Goal: Task Accomplishment & Management: Complete application form

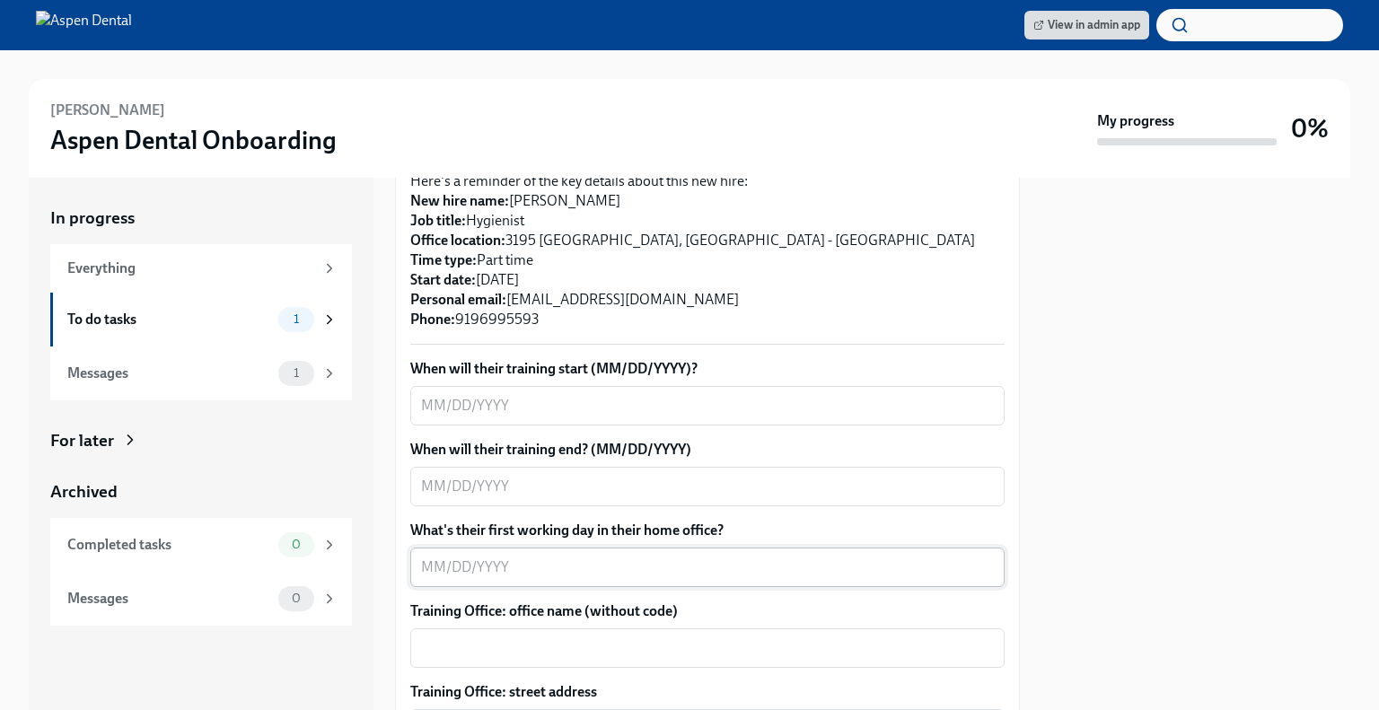
scroll to position [431, 0]
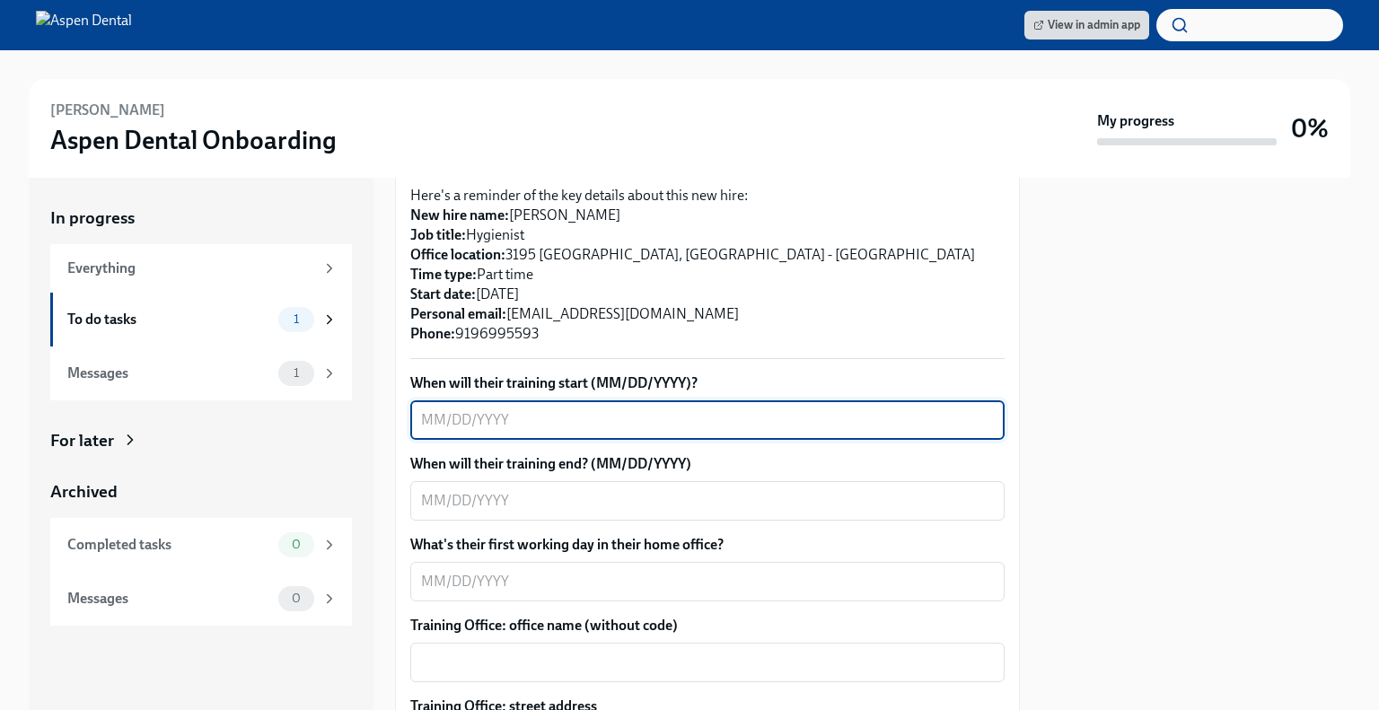
click at [572, 409] on textarea "When will their training start (MM/DD/YYYY)?" at bounding box center [707, 420] width 573 height 22
type textarea "[DATE]"
click at [565, 490] on textarea "When will their training end? (MM/DD/YYYY)" at bounding box center [707, 501] width 573 height 22
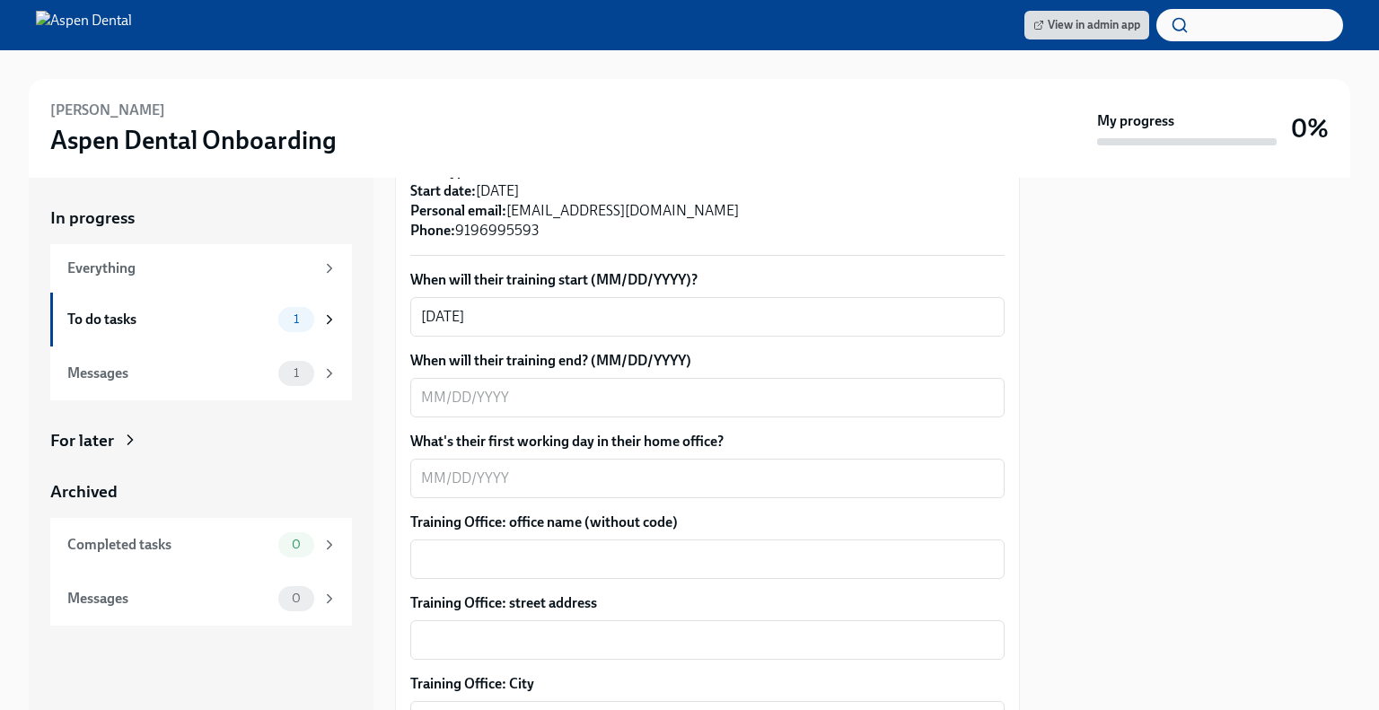
scroll to position [533, 0]
click at [527, 388] on textarea "When will their training end? (MM/DD/YYYY)" at bounding box center [707, 399] width 573 height 22
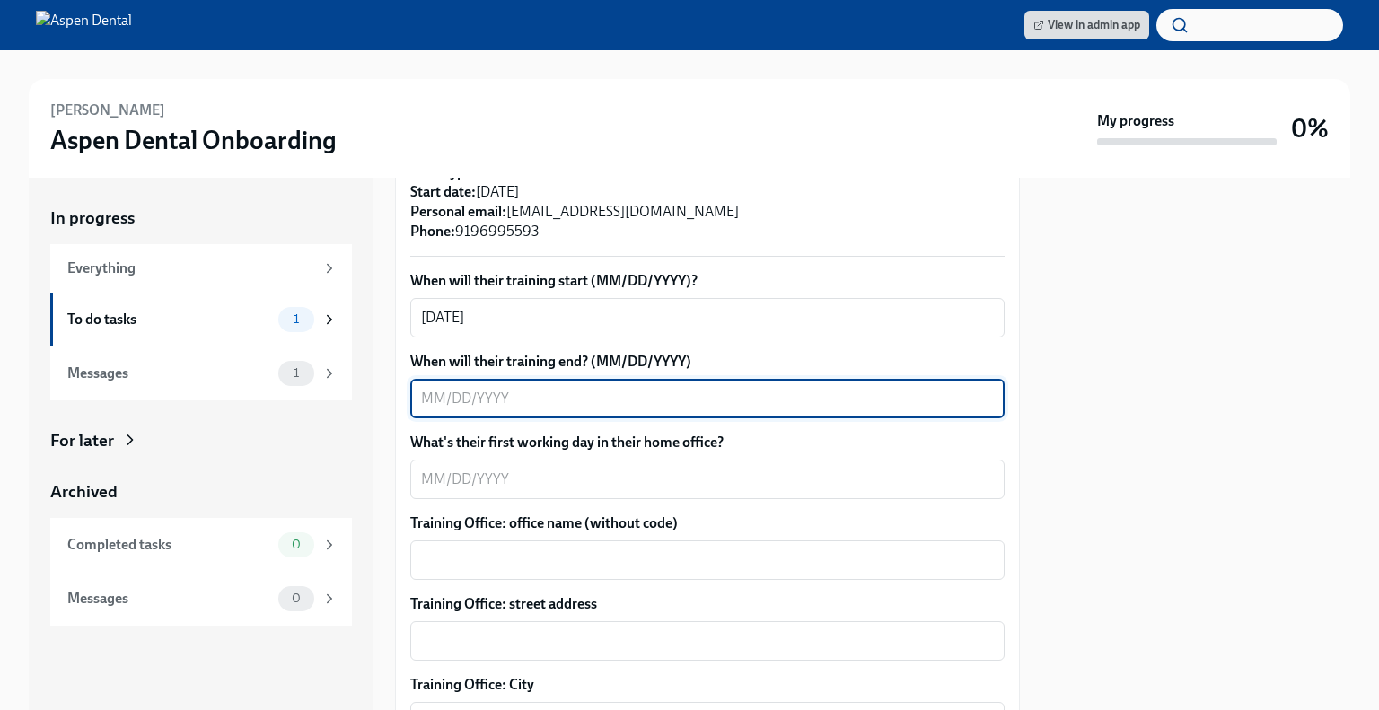
click at [471, 388] on textarea "When will their training end? (MM/DD/YYYY)" at bounding box center [707, 399] width 573 height 22
click at [643, 388] on textarea "When will their training end? (MM/DD/YYYY)" at bounding box center [707, 399] width 573 height 22
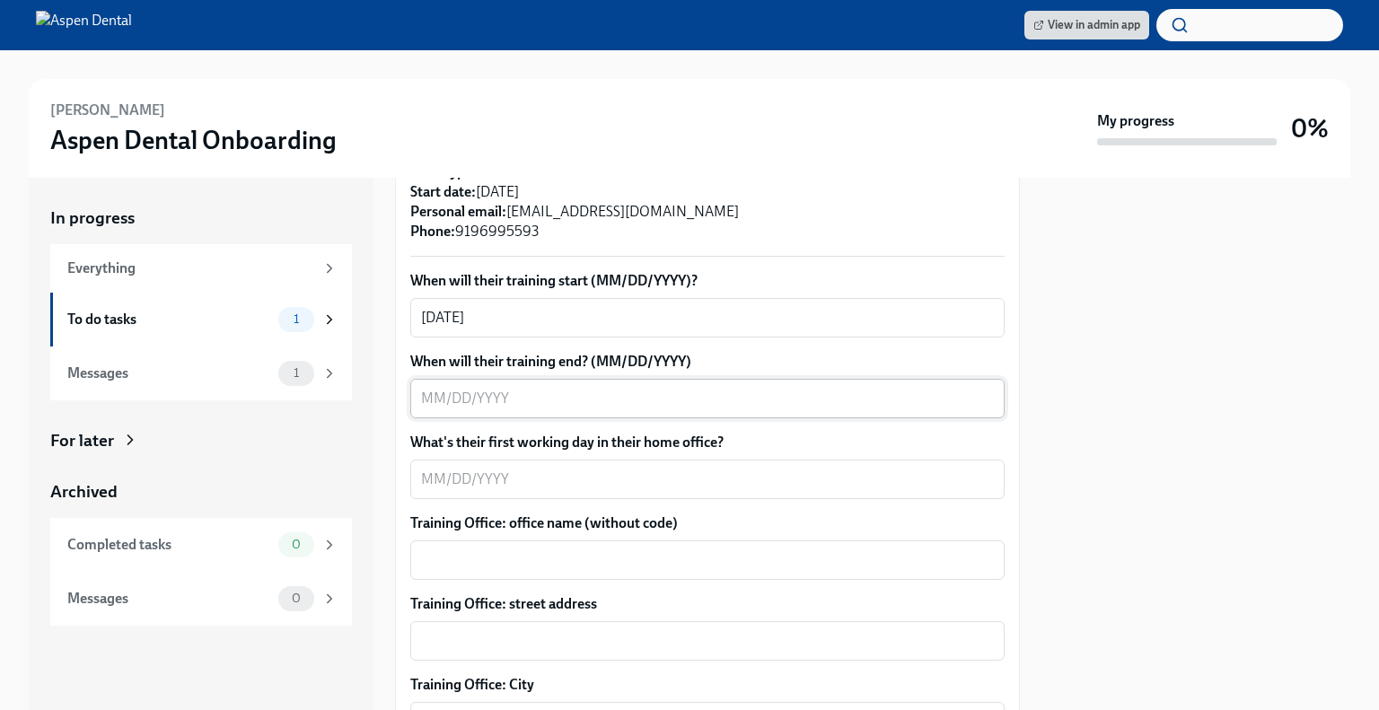
click at [650, 388] on textarea "When will their training end? (MM/DD/YYYY)" at bounding box center [707, 399] width 573 height 22
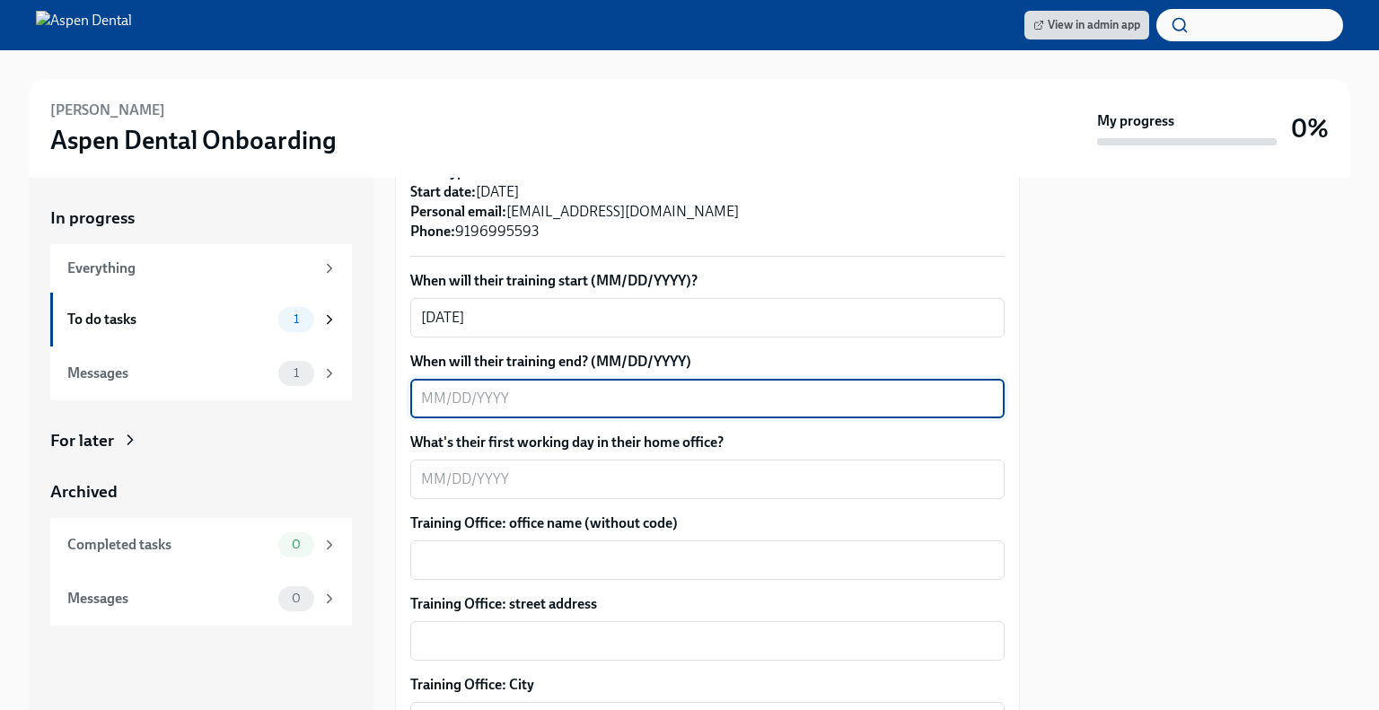
click at [489, 388] on textarea "When will their training end? (MM/DD/YYYY)" at bounding box center [707, 399] width 573 height 22
click at [434, 388] on textarea "When will their training end? (MM/DD/YYYY)" at bounding box center [707, 399] width 573 height 22
click at [569, 388] on textarea "When will their training end? (MM/DD/YYYY)" at bounding box center [707, 399] width 573 height 22
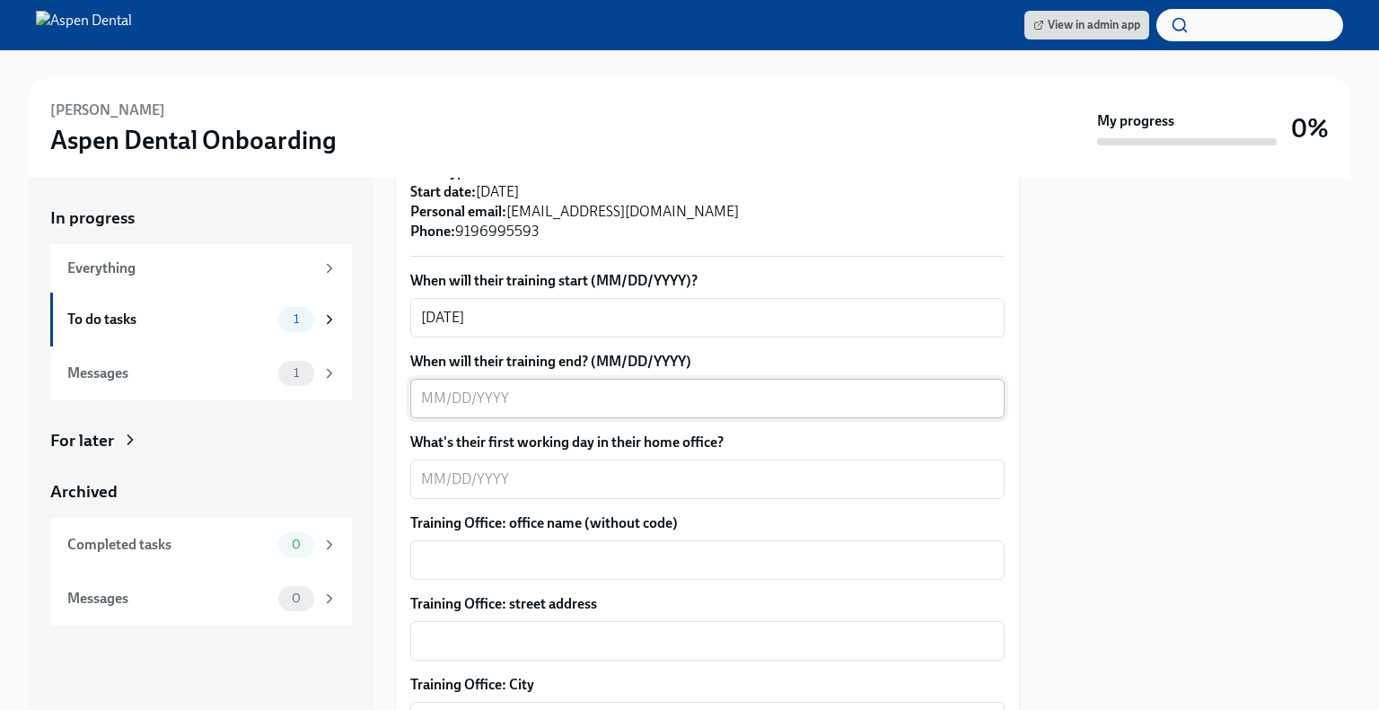
click at [628, 388] on textarea "When will their training end? (MM/DD/YYYY)" at bounding box center [707, 399] width 573 height 22
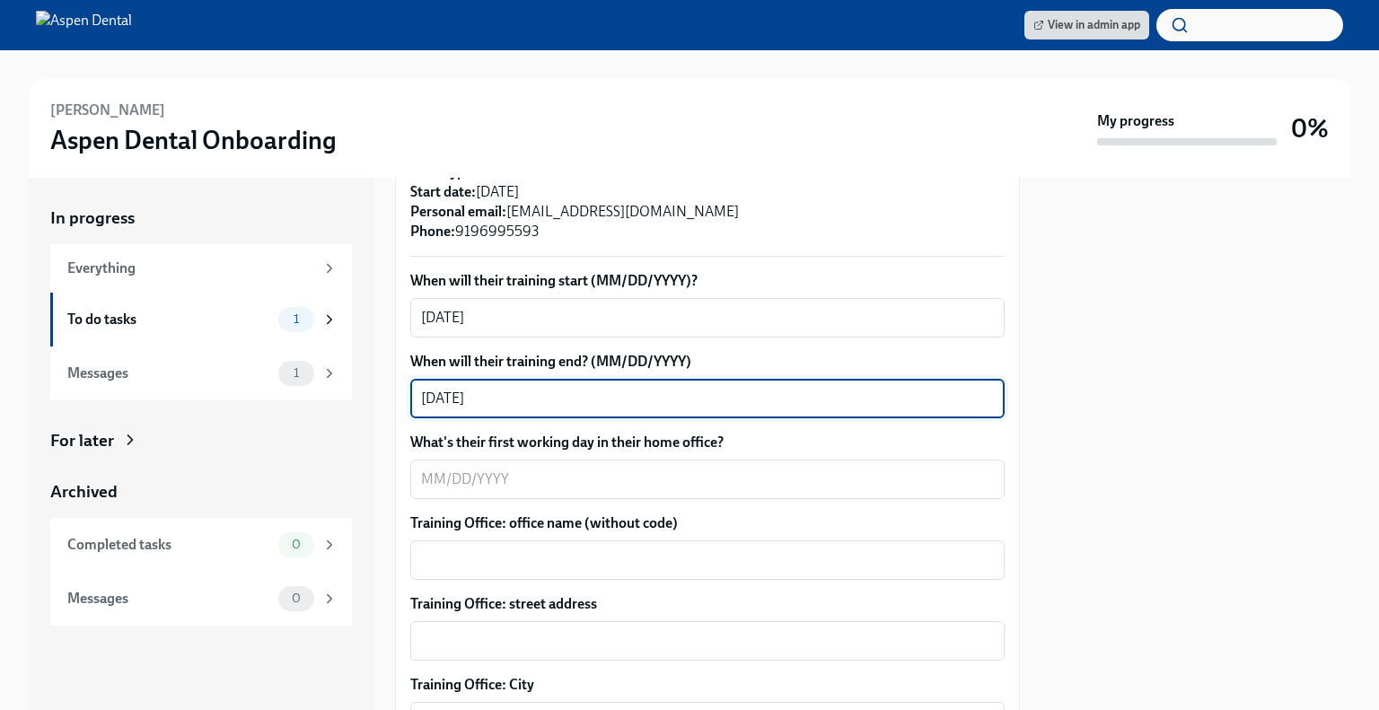
type textarea "[DATE]"
click at [644, 436] on div "What's their first working day in their home office? x ​" at bounding box center [707, 466] width 594 height 66
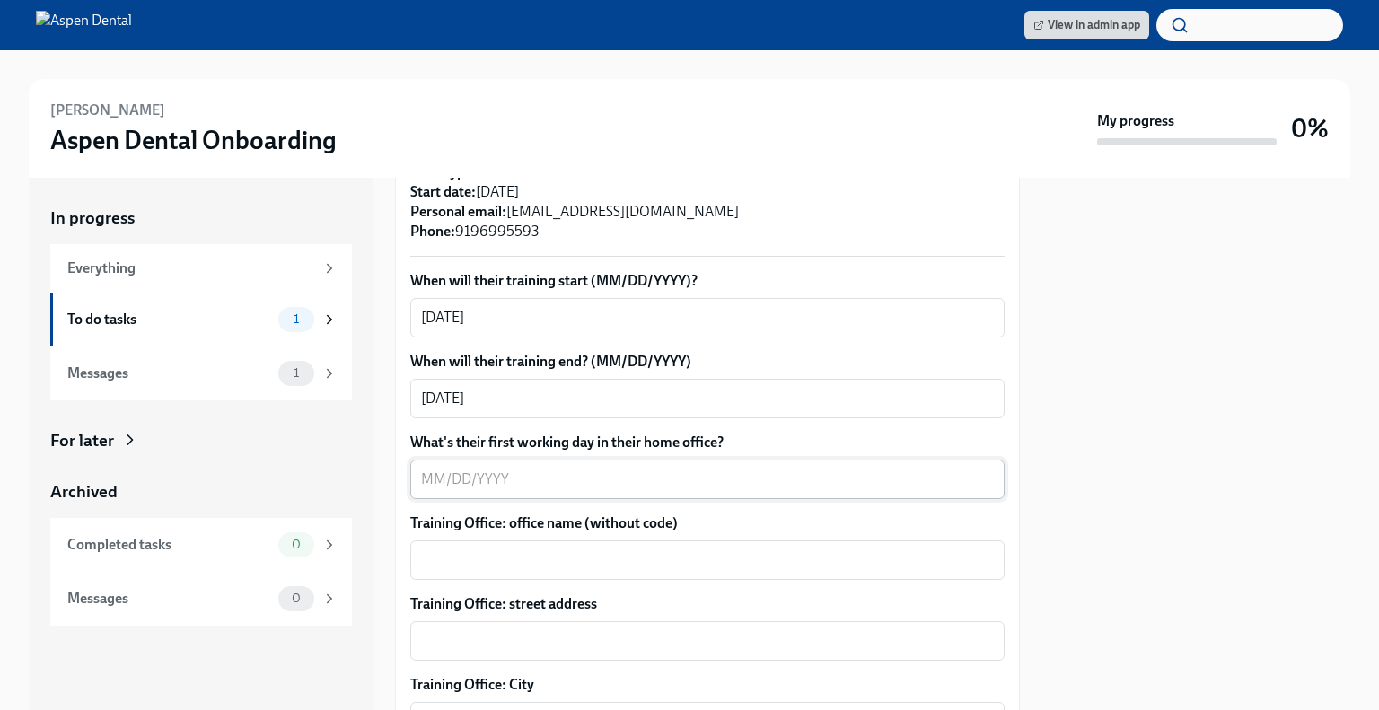
click at [642, 460] on div "x ​" at bounding box center [707, 479] width 594 height 39
click at [464, 469] on textarea "What's their first working day in their home office?" at bounding box center [707, 480] width 573 height 22
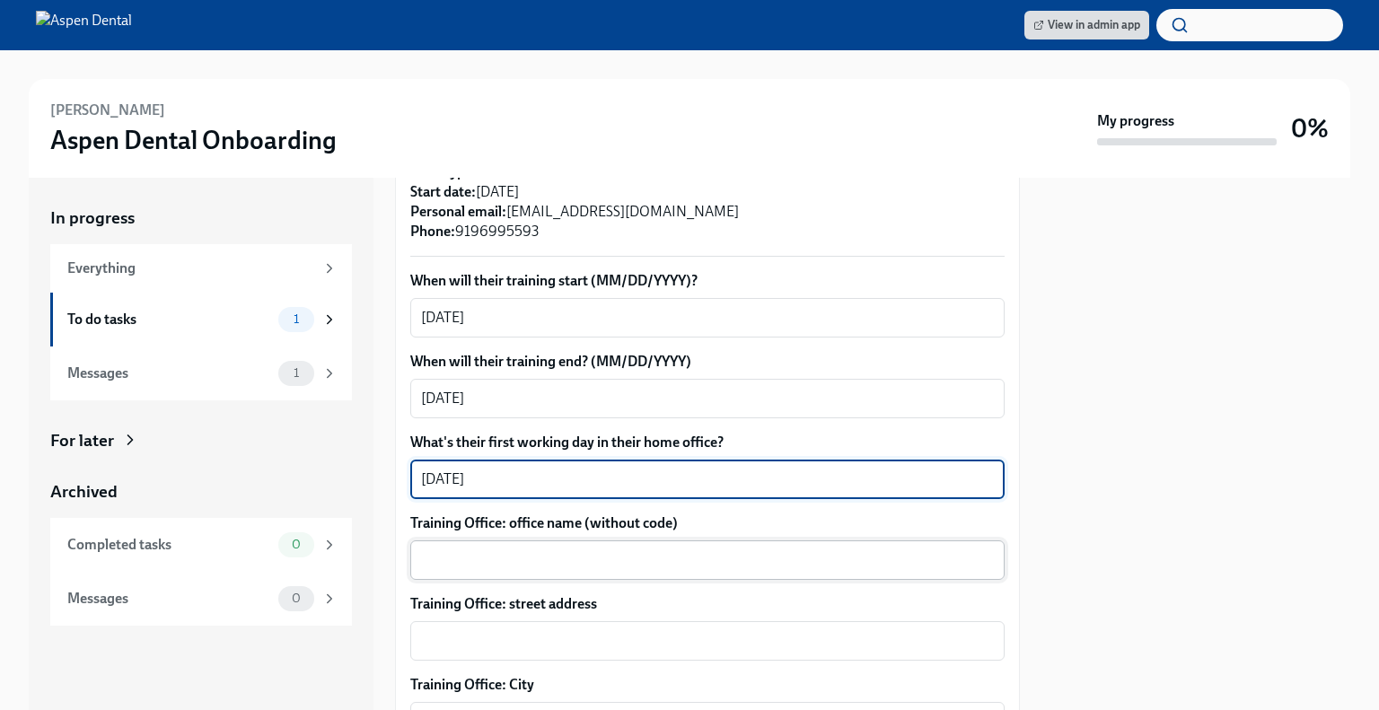
type textarea "[DATE]"
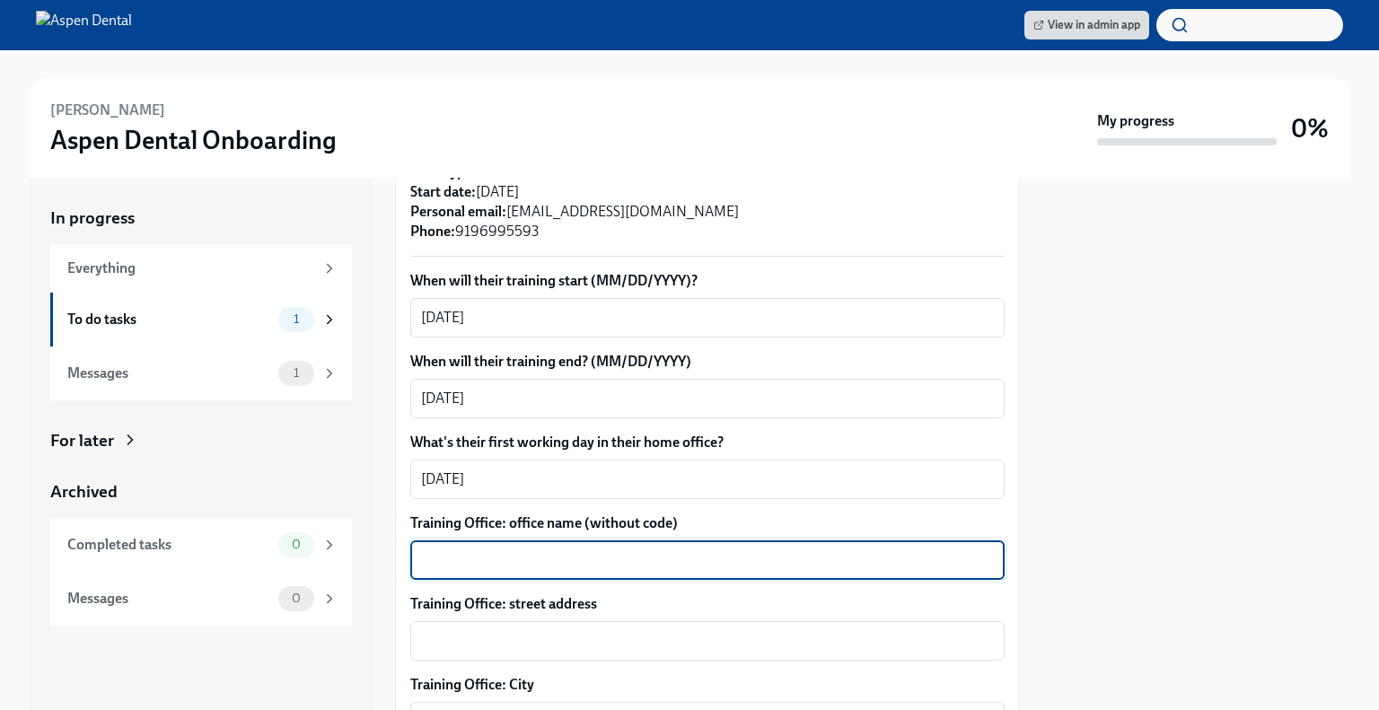
click at [473, 549] on textarea "Training Office: office name (without code)" at bounding box center [707, 560] width 573 height 22
type textarea "Port [PERSON_NAME]"
click at [548, 630] on textarea "Training Office: street address" at bounding box center [707, 641] width 573 height 22
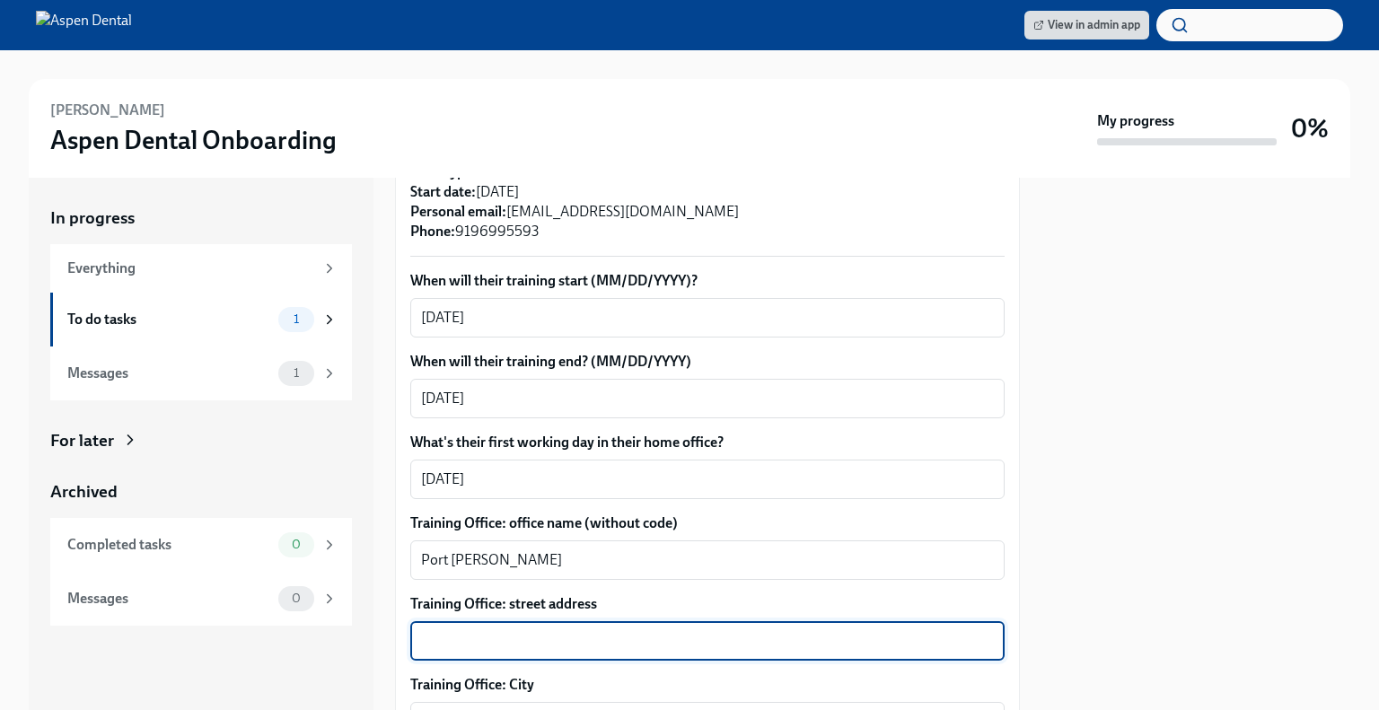
click at [471, 630] on textarea "Training Office: street address" at bounding box center [707, 641] width 573 height 22
paste textarea "9219 US 19 - [GEOGRAPHIC_DATA][PERSON_NAME]"
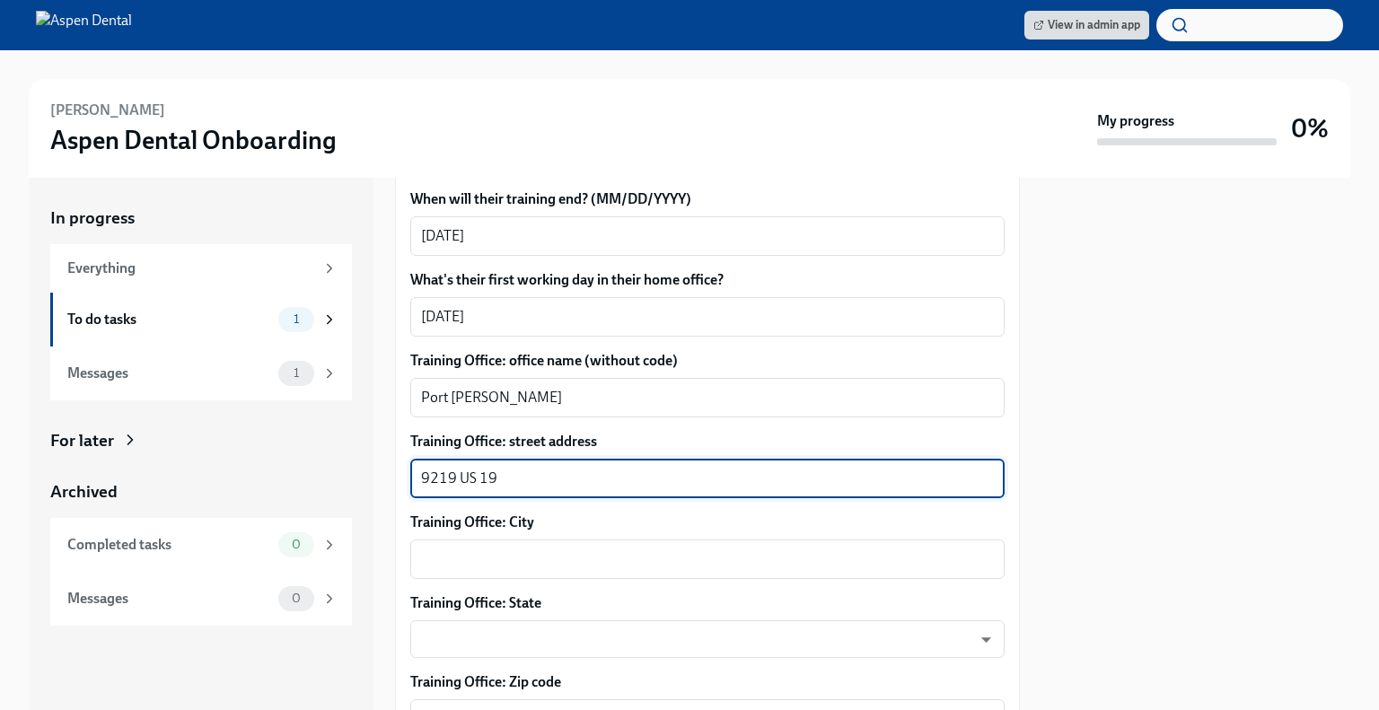
scroll to position [696, 0]
type textarea "9219 US 19"
click at [517, 547] on textarea "Training Office: City" at bounding box center [707, 558] width 573 height 22
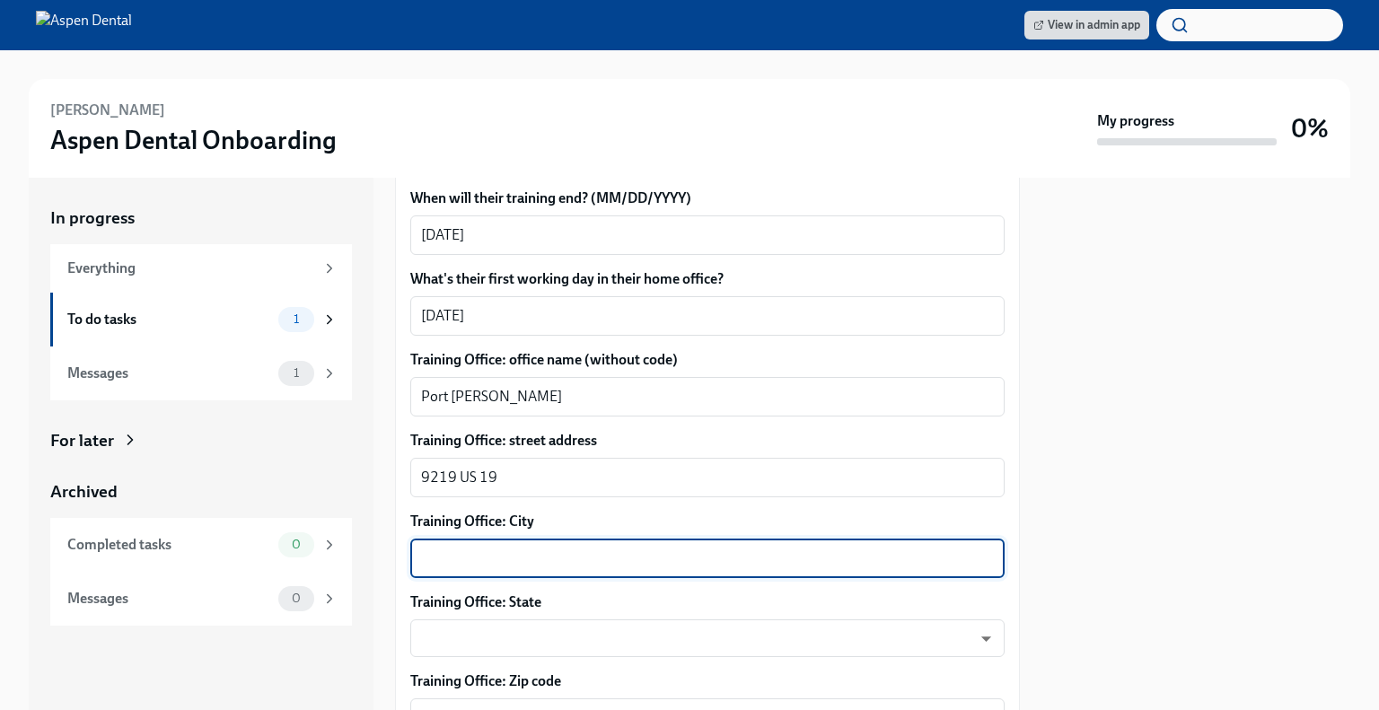
paste textarea "9219 US 19 - [GEOGRAPHIC_DATA][PERSON_NAME]"
click at [503, 547] on textarea "9219 US 19 - [GEOGRAPHIC_DATA][PERSON_NAME]" at bounding box center [707, 558] width 573 height 22
type textarea "Port [PERSON_NAME]"
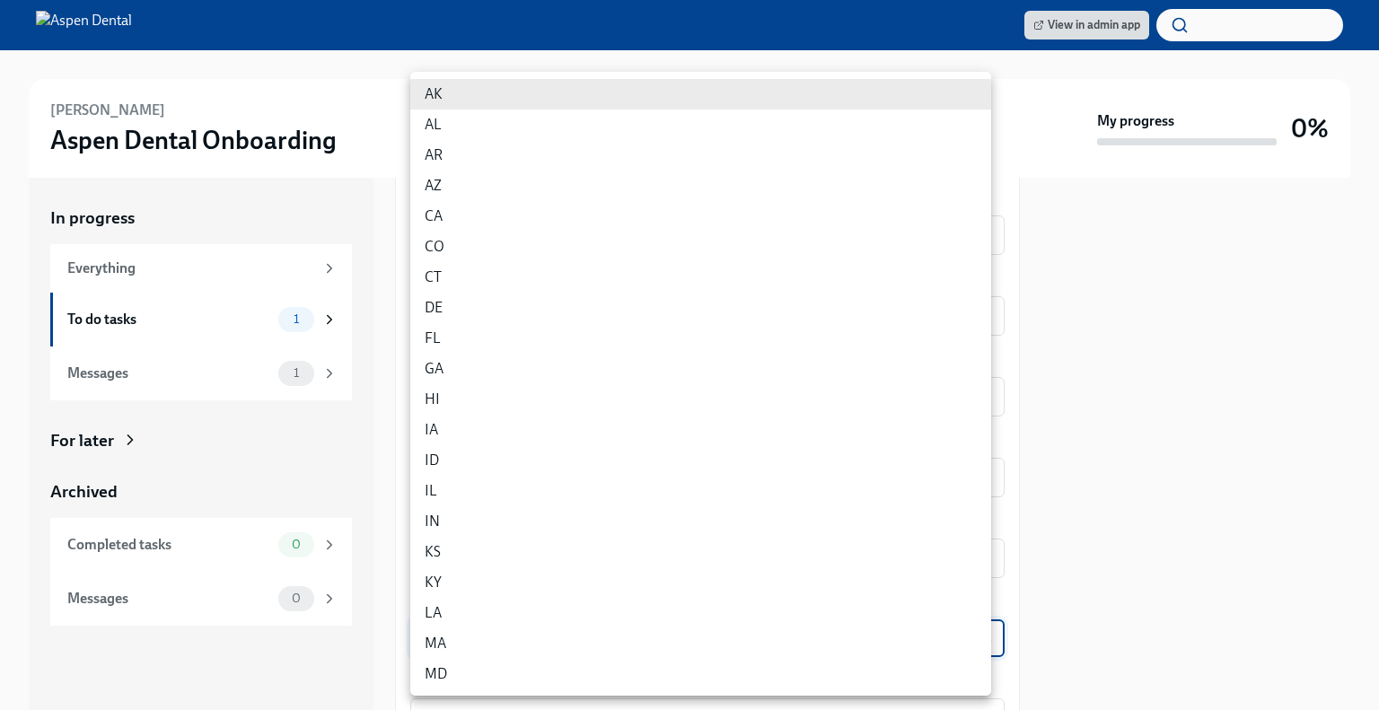
click at [481, 628] on body "View in admin app [PERSON_NAME] Aspen Dental Onboarding My progress 0% In progr…" at bounding box center [689, 355] width 1379 height 710
click at [486, 343] on li "FL" at bounding box center [700, 338] width 581 height 31
type input "p9EpWNeCF"
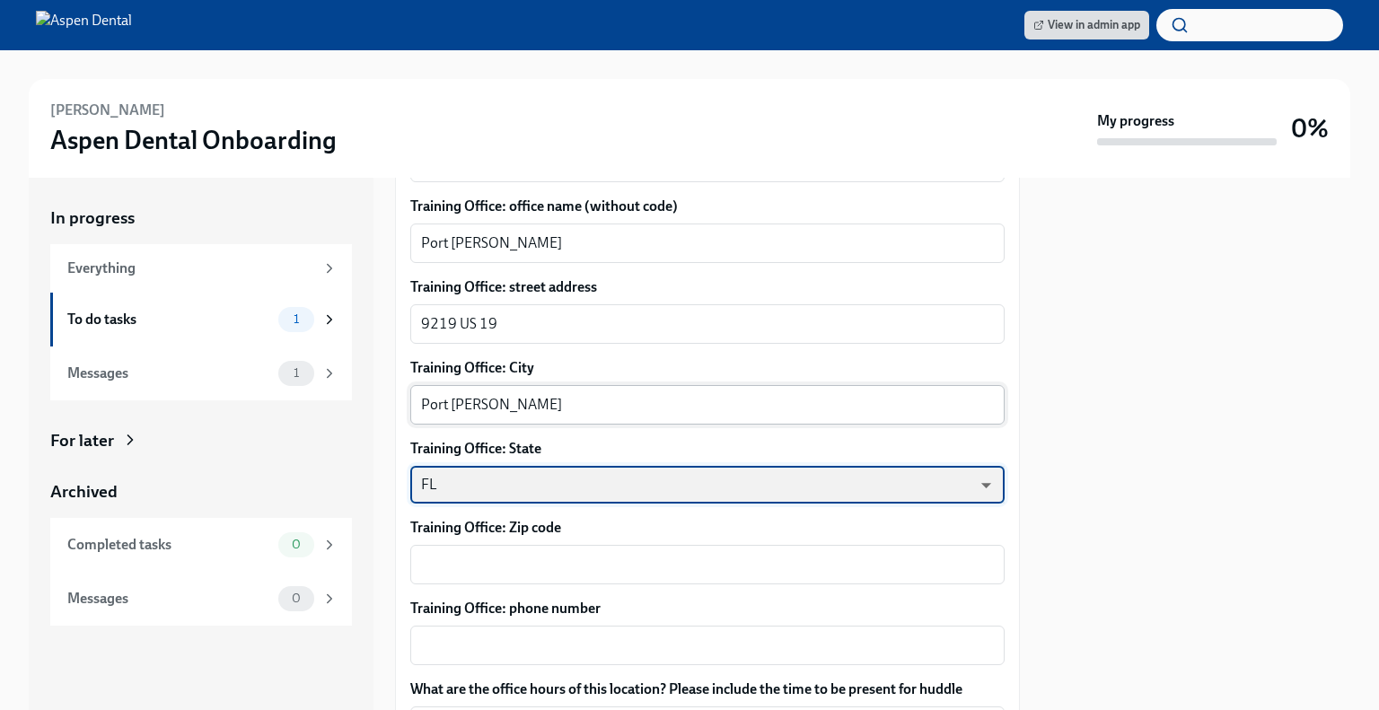
scroll to position [851, 0]
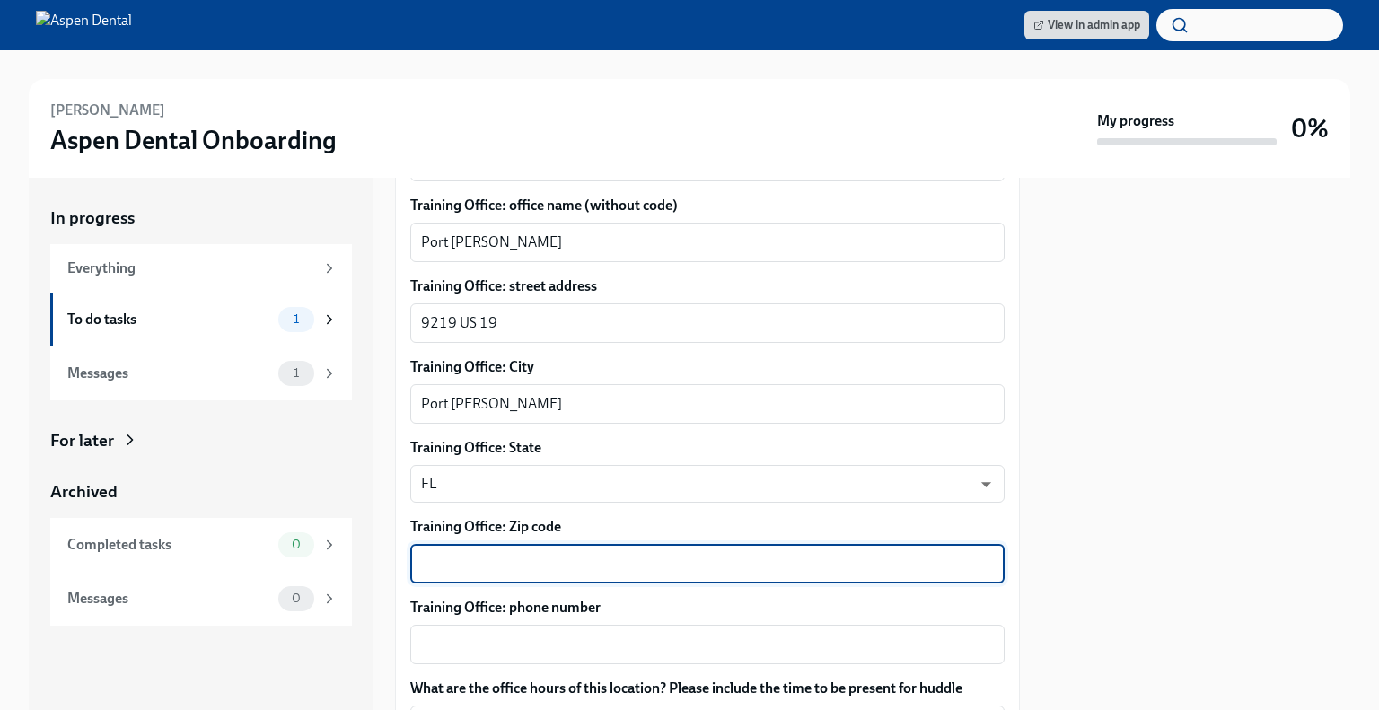
click at [499, 553] on textarea "Training Office: Zip code" at bounding box center [707, 564] width 573 height 22
type textarea "34668"
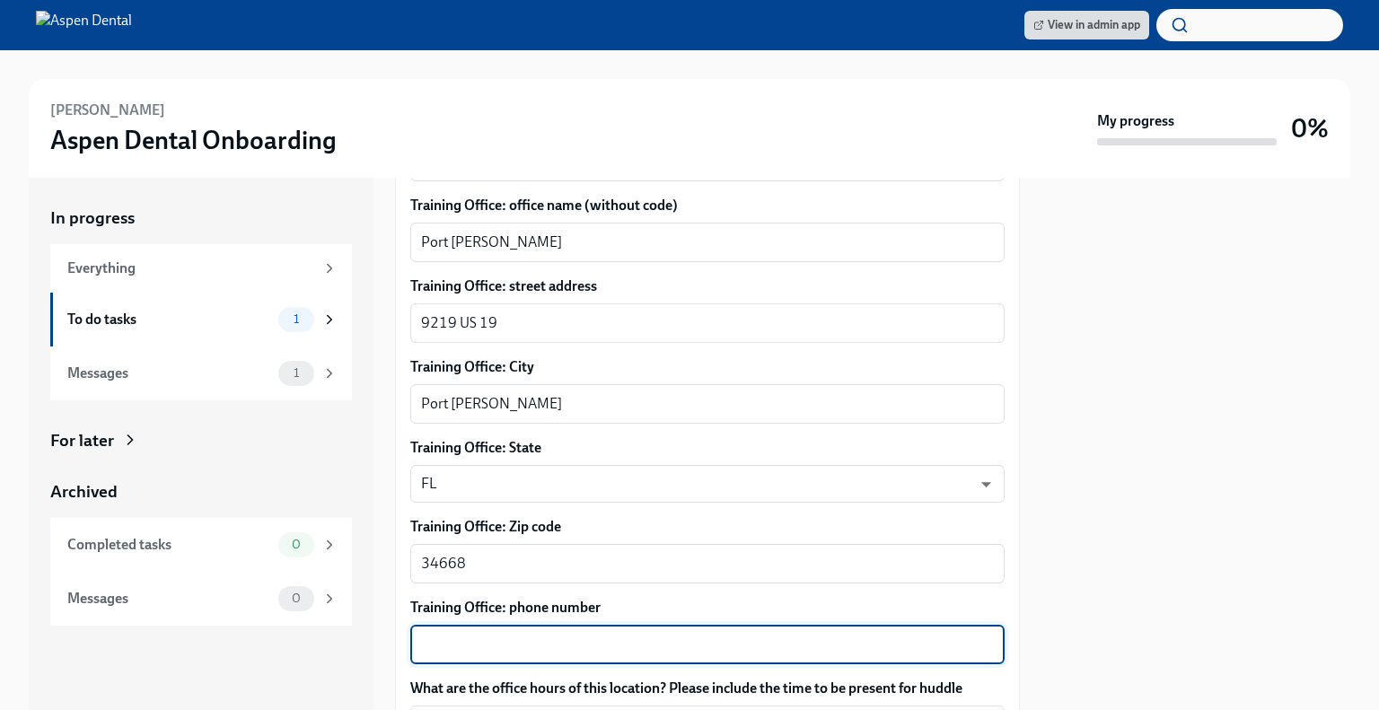
click at [510, 634] on textarea "Training Office: phone number" at bounding box center [707, 645] width 573 height 22
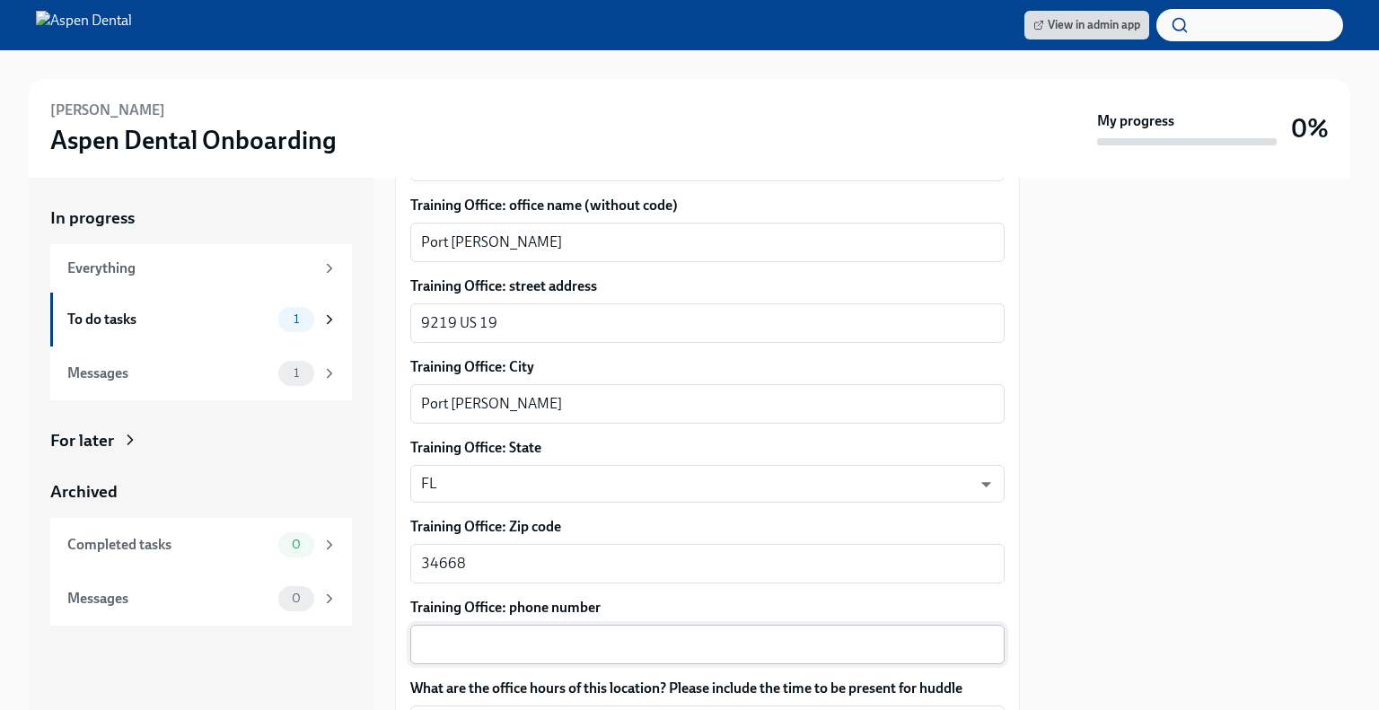
click at [521, 637] on div "x ​" at bounding box center [707, 644] width 594 height 39
drag, startPoint x: 521, startPoint y: 637, endPoint x: 446, endPoint y: 613, distance: 78.3
click at [446, 625] on div "x ​" at bounding box center [707, 644] width 594 height 39
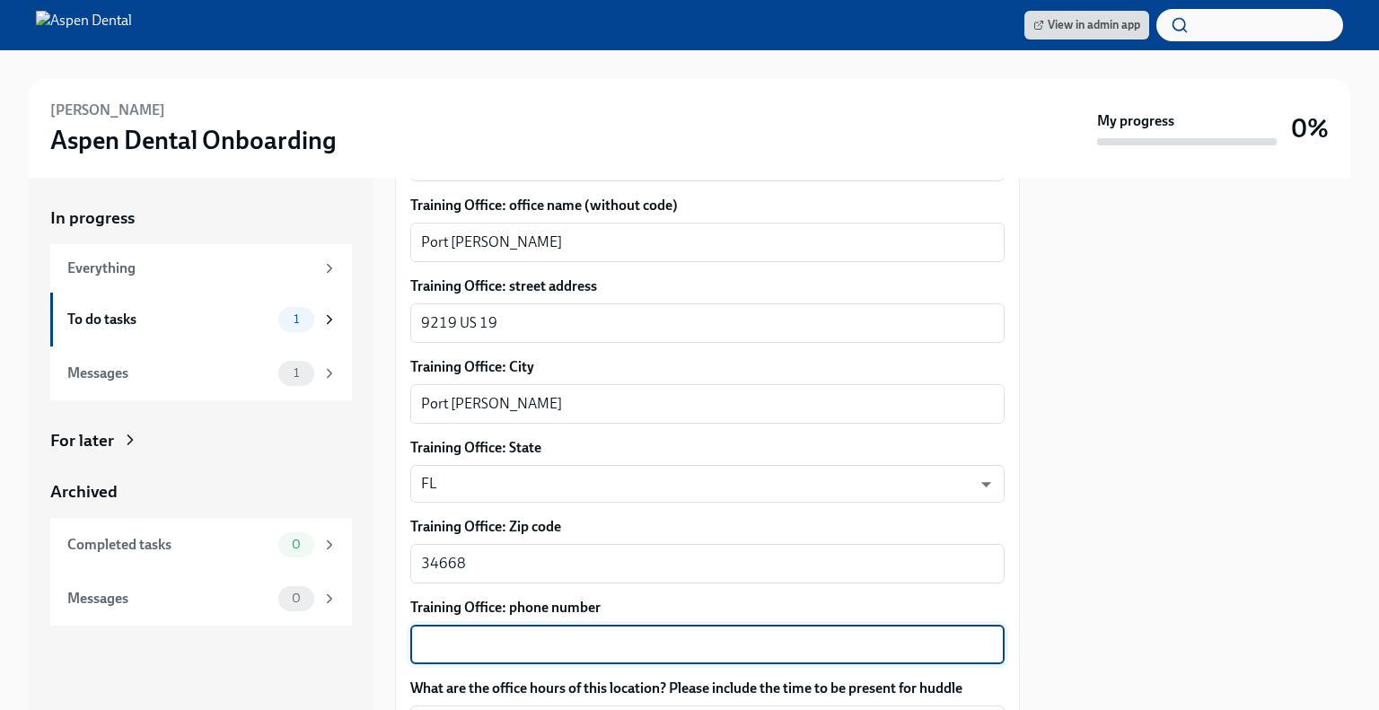
paste textarea "[PHONE_NUMBER]"
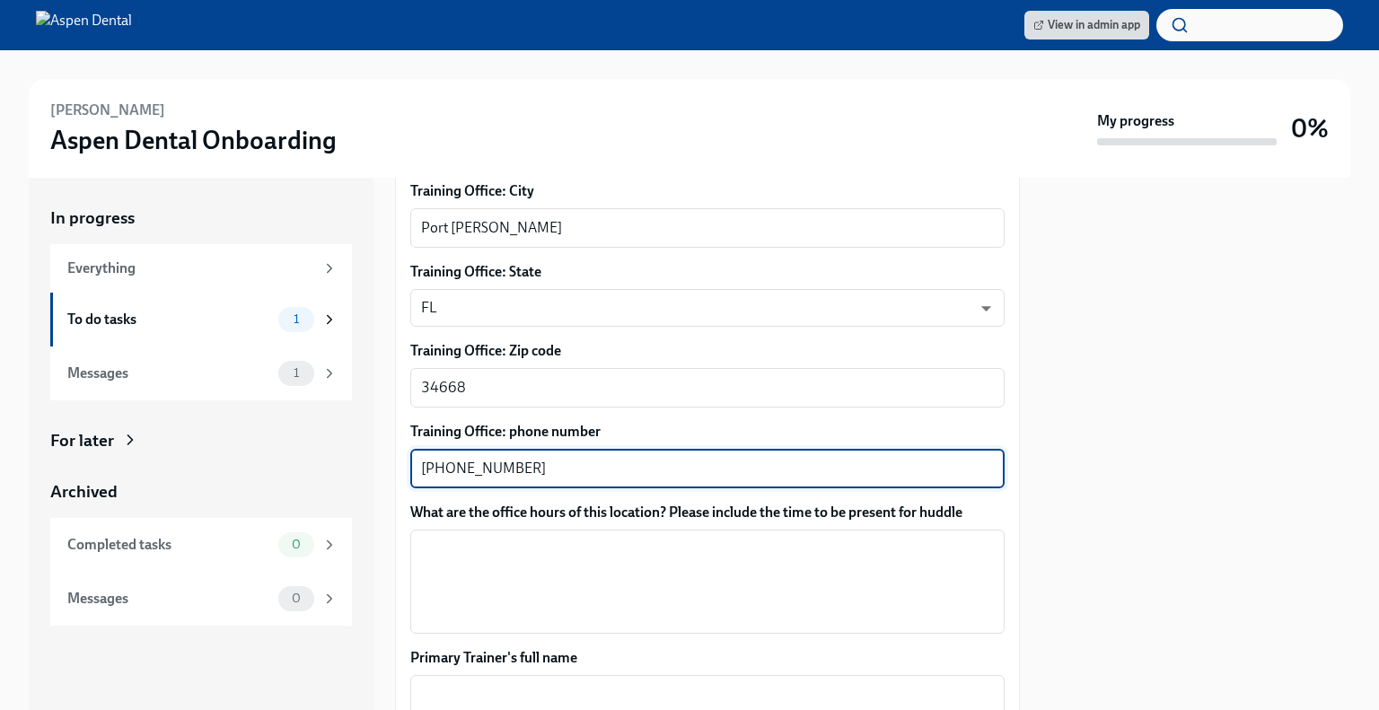
scroll to position [1034, 0]
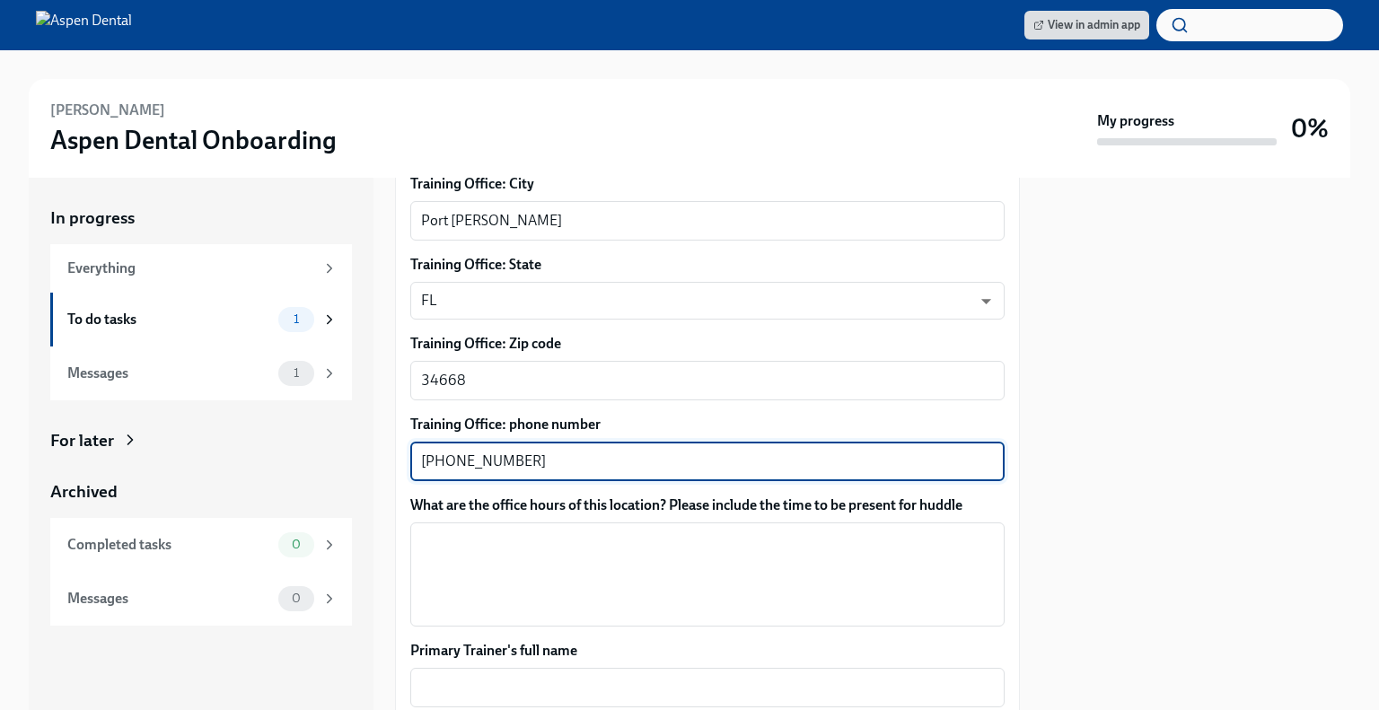
type textarea "[PHONE_NUMBER]"
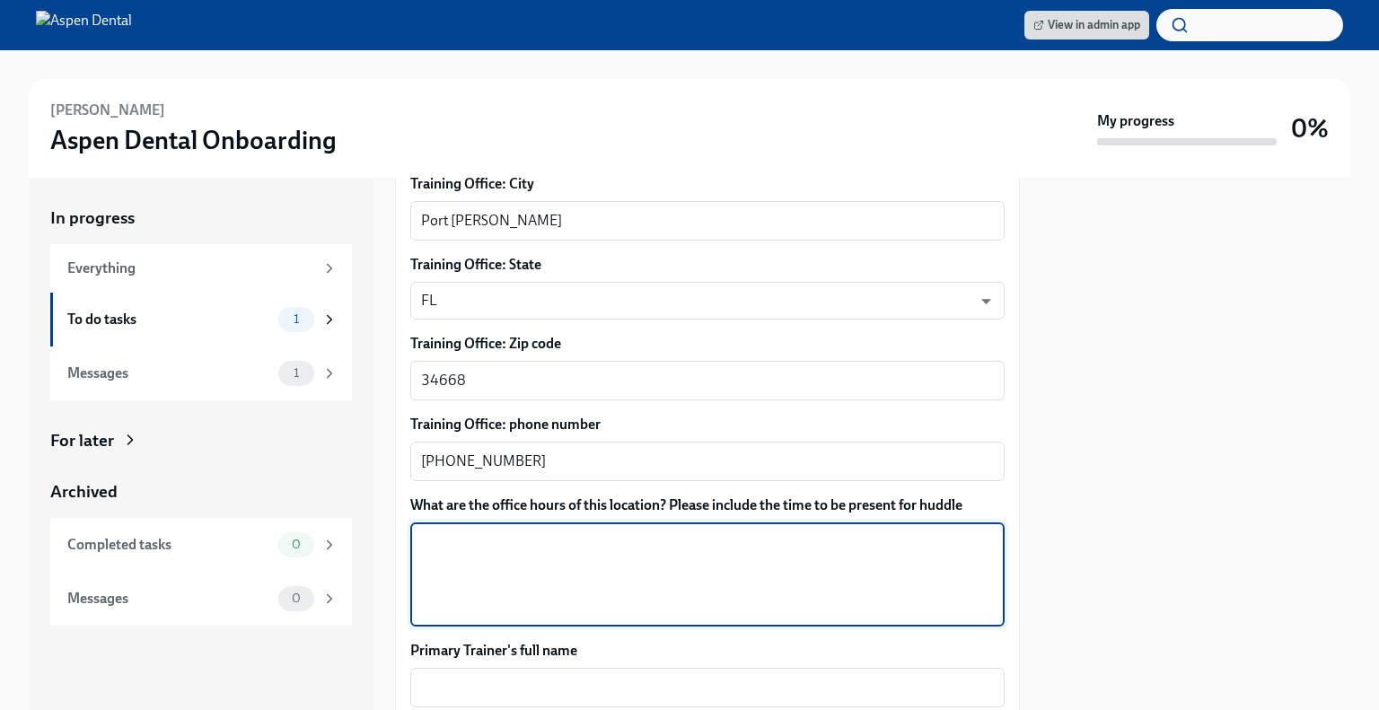
click at [472, 531] on textarea "What are the office hours of this location? Please include the time to be prese…" at bounding box center [707, 574] width 573 height 86
paste textarea "8:00AM - 6:00PM"
click at [557, 531] on textarea "[DATE]: 7:45 am 8:00AM - 6:00PM" at bounding box center [707, 574] width 573 height 86
click at [618, 531] on textarea "[DATE]: 7:45AM - 6:00PM" at bounding box center [707, 574] width 573 height 86
click at [564, 495] on label "What are the office hours of this location? Please include the time to be prese…" at bounding box center [707, 505] width 594 height 20
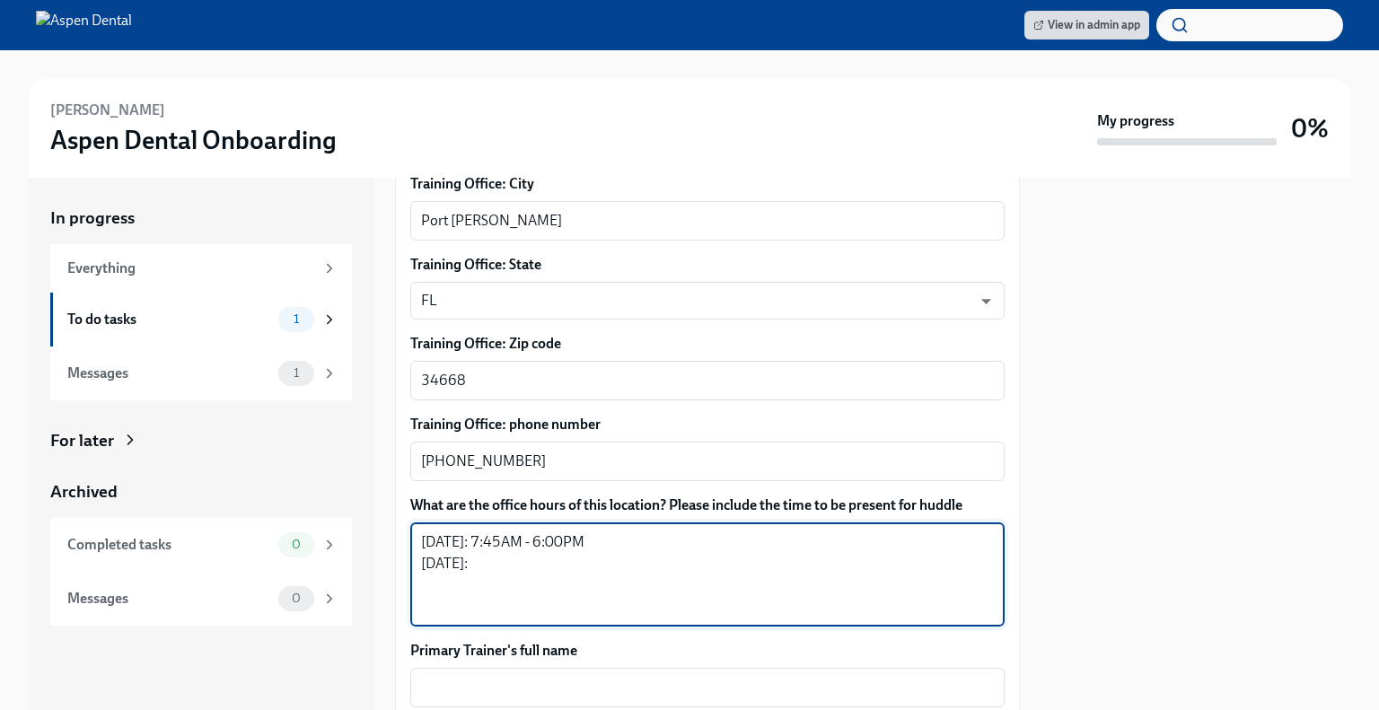
click at [564, 531] on textarea "[DATE]: 7:45AM - 6:00PM [DATE]:" at bounding box center [707, 574] width 573 height 86
drag, startPoint x: 593, startPoint y: 520, endPoint x: 474, endPoint y: 514, distance: 119.5
click at [474, 531] on textarea "[DATE]: 7:45AM - 6:00PM [DATE]:" at bounding box center [707, 574] width 573 height 86
click at [481, 548] on textarea "[DATE]: 7:45AM - 6:00PM [DATE]:" at bounding box center [707, 574] width 573 height 86
paste textarea "7:45AM - 6:00PM"
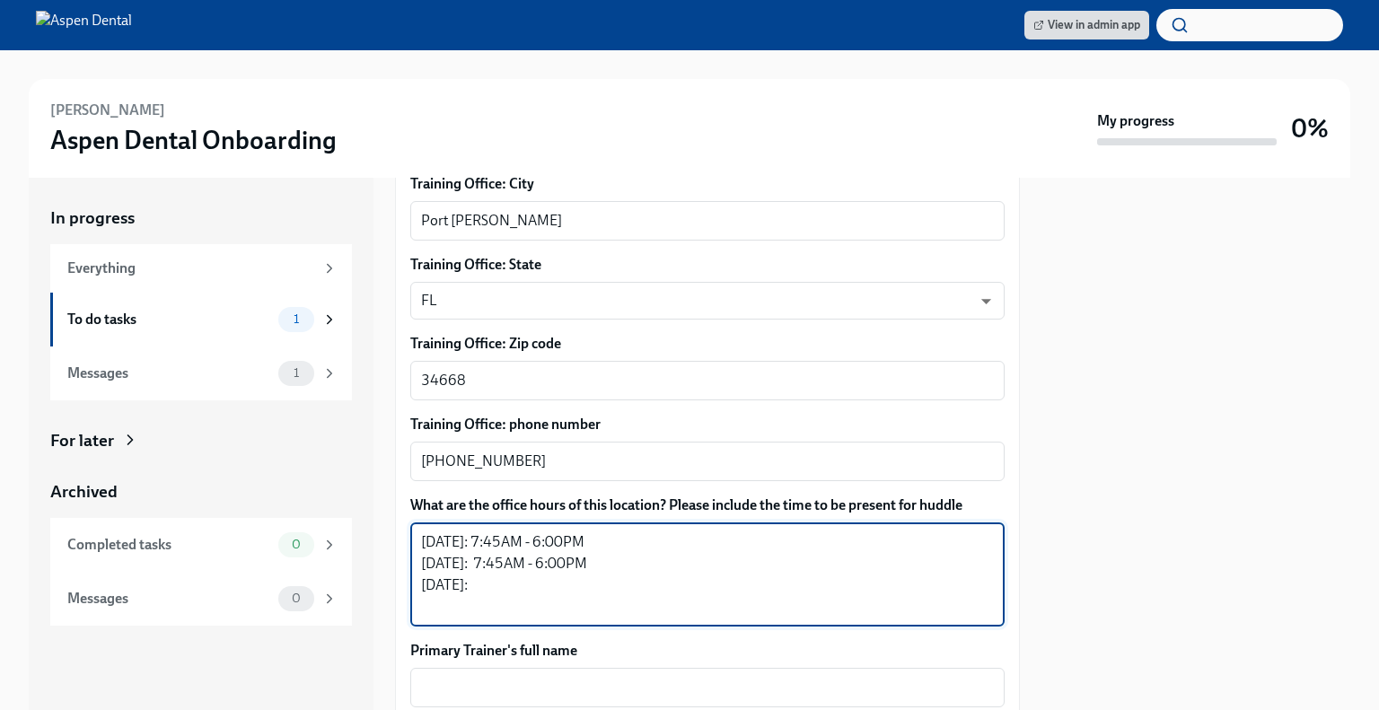
paste textarea "7:00AM - 5:00PM"
click at [530, 559] on textarea "[DATE]: 7:45AM - 6:00PM [DATE]: 7:45AM - 6:00PM [DATE]: 7:00AM - 5:00PM" at bounding box center [707, 574] width 573 height 86
click at [653, 563] on textarea "[DATE]: 7:45AM - 6:00PM [DATE]: 7:45AM - 6:00PM [DATE]: 6:45 AM - 5:00PM" at bounding box center [707, 574] width 573 height 86
drag, startPoint x: 599, startPoint y: 545, endPoint x: 481, endPoint y: 541, distance: 117.6
click at [481, 541] on textarea "[DATE]: 7:45AM - 6:00PM [DATE]: 7:45AM - 6:00PM [DATE]: 6:45 AM - 5:00PM [DATE]:" at bounding box center [707, 574] width 573 height 86
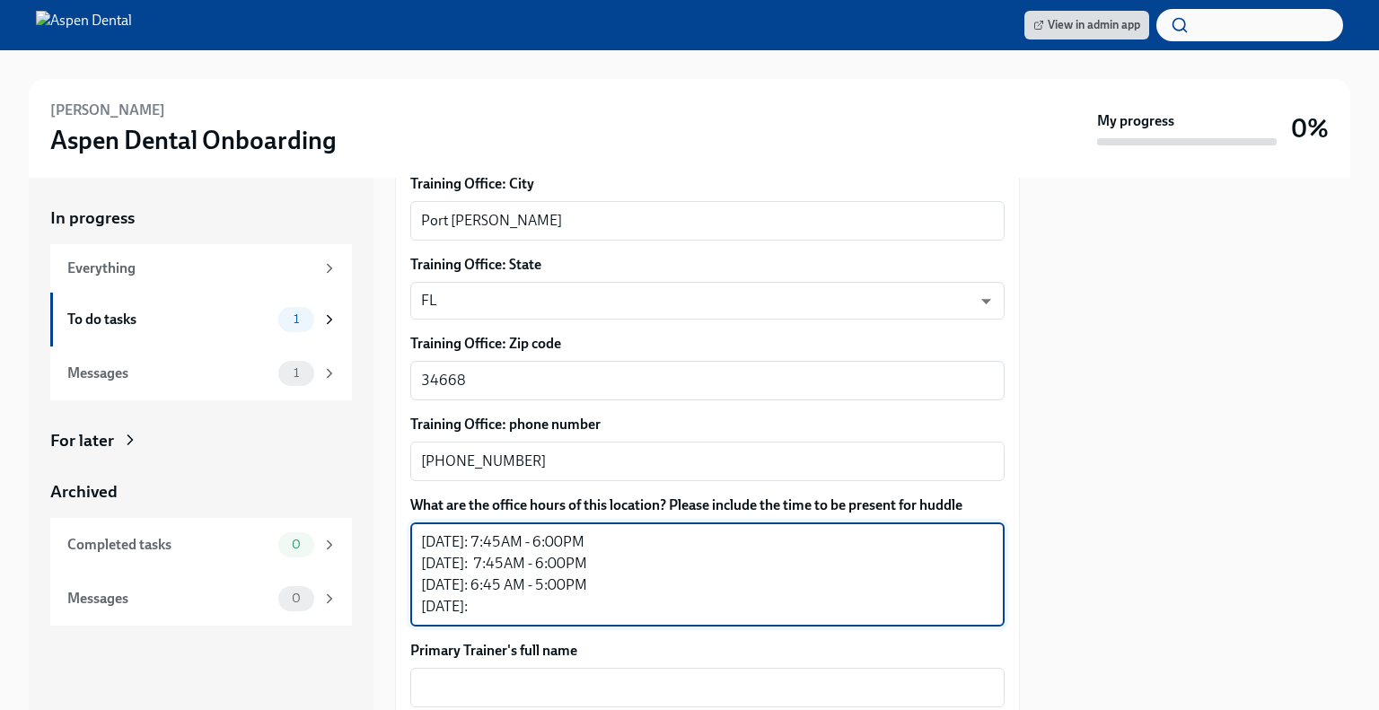
click at [493, 595] on textarea "[DATE]: 7:45AM - 6:00PM [DATE]: 7:45AM - 6:00PM [DATE]: 6:45 AM - 5:00PM [DATE]:" at bounding box center [707, 574] width 573 height 86
paste textarea "7:45AM - 6:00PM"
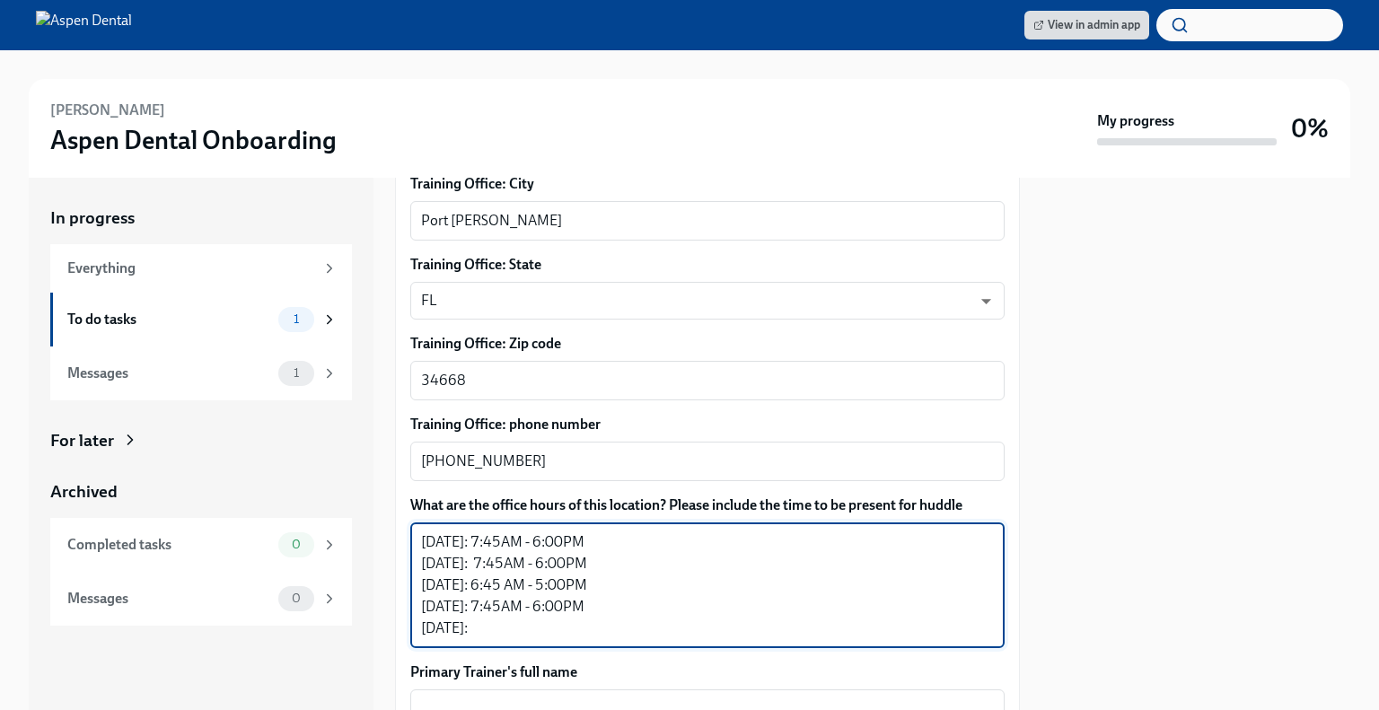
drag, startPoint x: 618, startPoint y: 562, endPoint x: 498, endPoint y: 561, distance: 119.4
click at [498, 561] on textarea "[DATE]: 7:45AM - 6:00PM [DATE]: 7:45AM - 6:00PM [DATE]: 6:45 AM - 5:00PM [DATE]…" at bounding box center [707, 585] width 573 height 108
click at [486, 615] on textarea "[DATE]: 7:45AM - 6:00PM [DATE]: 7:45AM - 6:00PM [DATE]: 6:45 AM - 5:00PM [DATE]…" at bounding box center [707, 585] width 573 height 108
paste textarea "6:45 AM - 5:00PM"
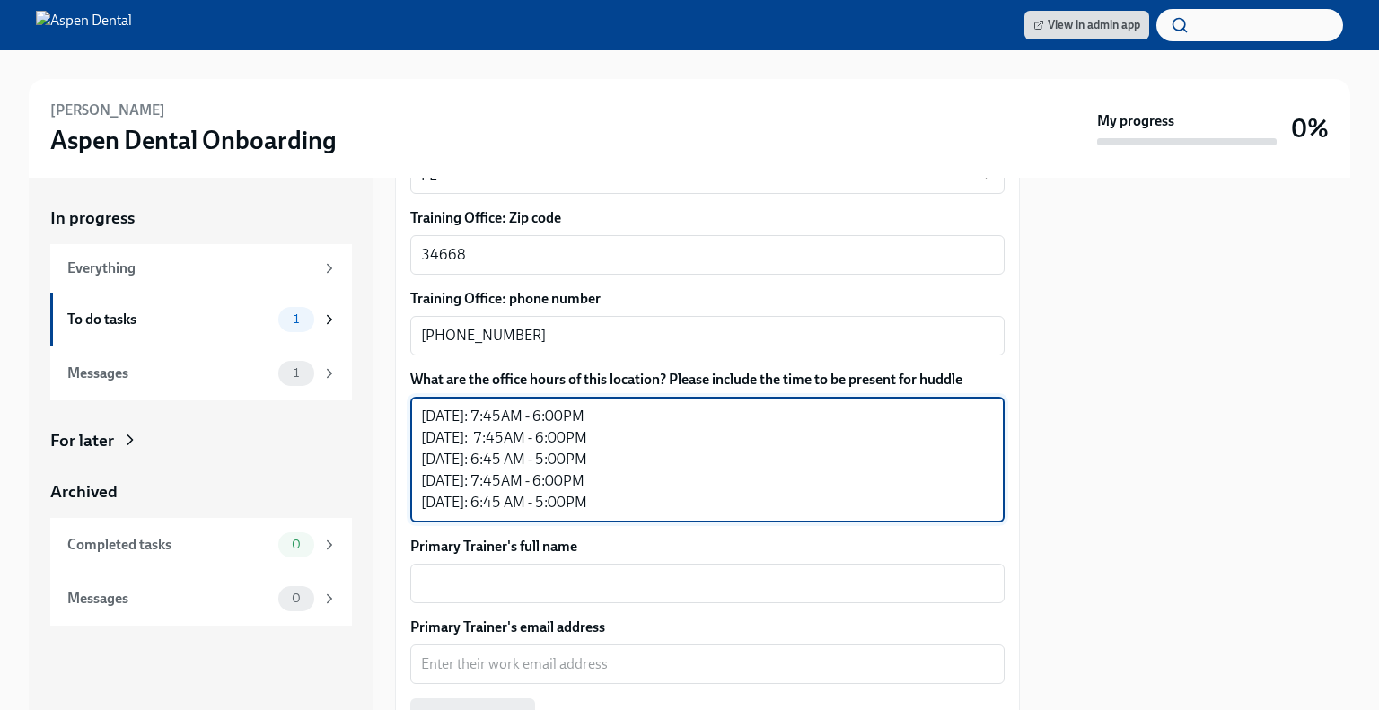
scroll to position [1226, 0]
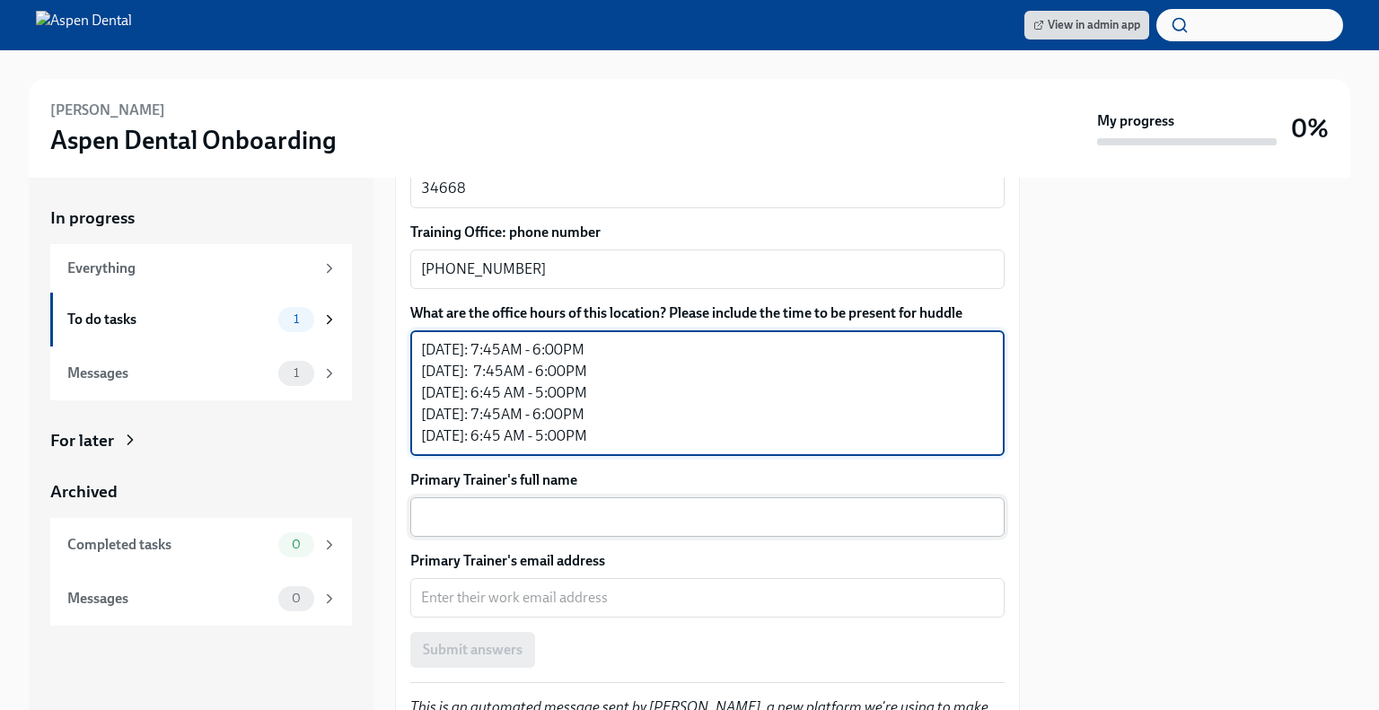
type textarea "[DATE]: 7:45AM - 6:00PM [DATE]: 7:45AM - 6:00PM [DATE]: 6:45 AM - 5:00PM [DATE]…"
click at [594, 506] on textarea "Primary Trainer's full name" at bounding box center [707, 517] width 573 height 22
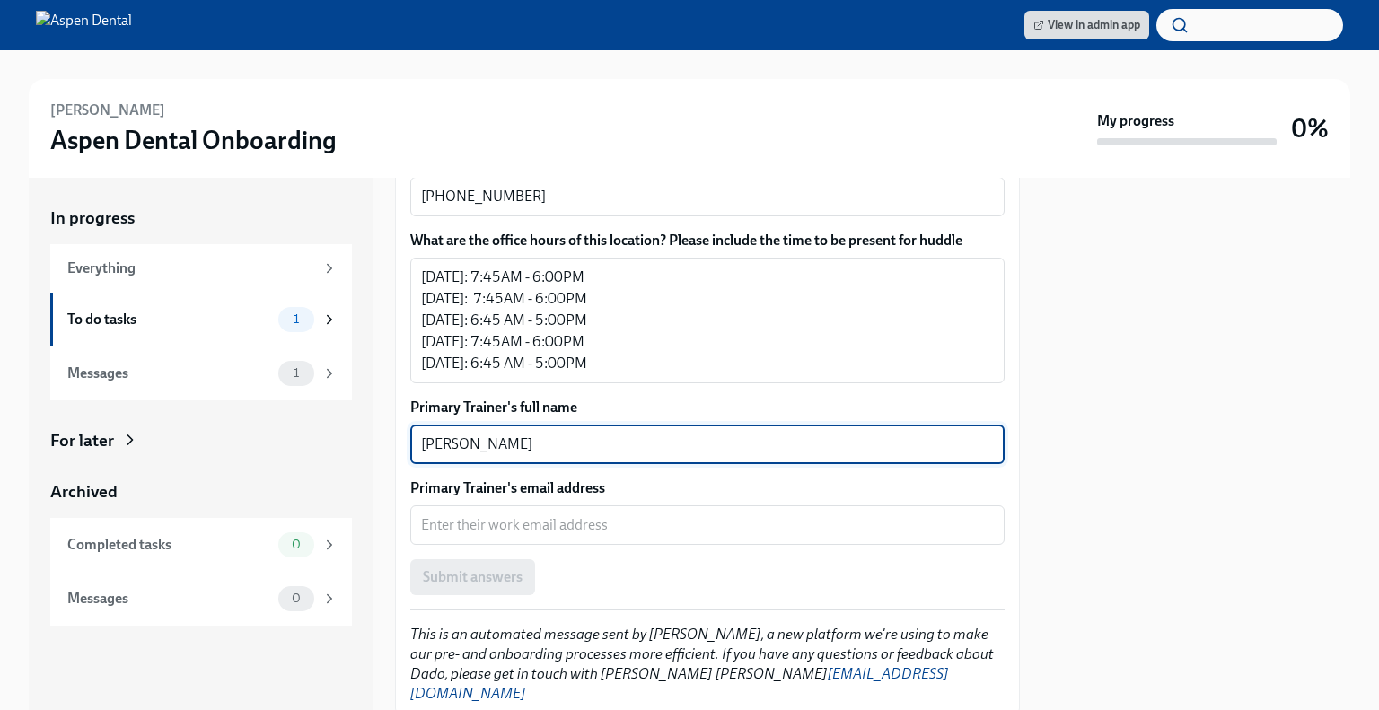
scroll to position [1300, 0]
type textarea "[PERSON_NAME]"
click at [549, 513] on textarea "Primary Trainer's email address" at bounding box center [707, 524] width 573 height 22
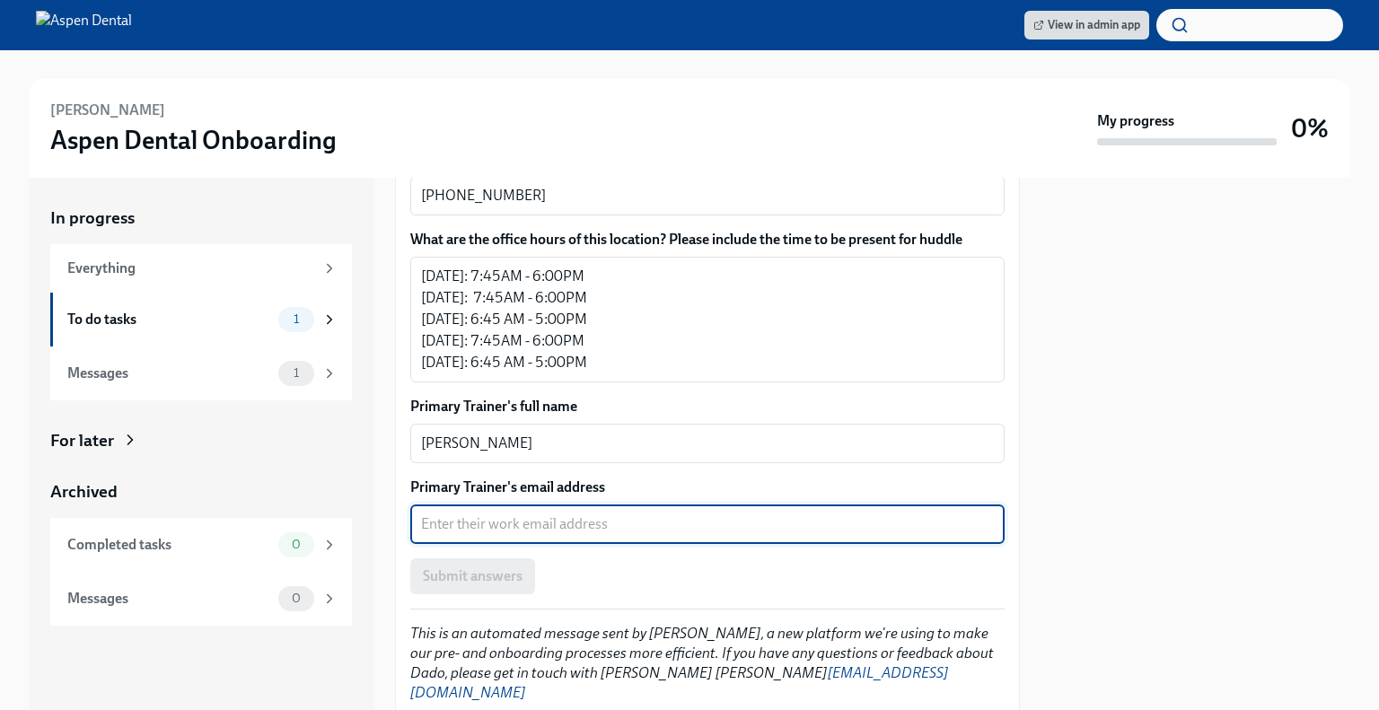
click at [465, 513] on textarea "Primary Trainer's email address" at bounding box center [707, 524] width 573 height 22
paste textarea "[PERSON_NAME][EMAIL_ADDRESS][PERSON_NAME][DOMAIN_NAME]"
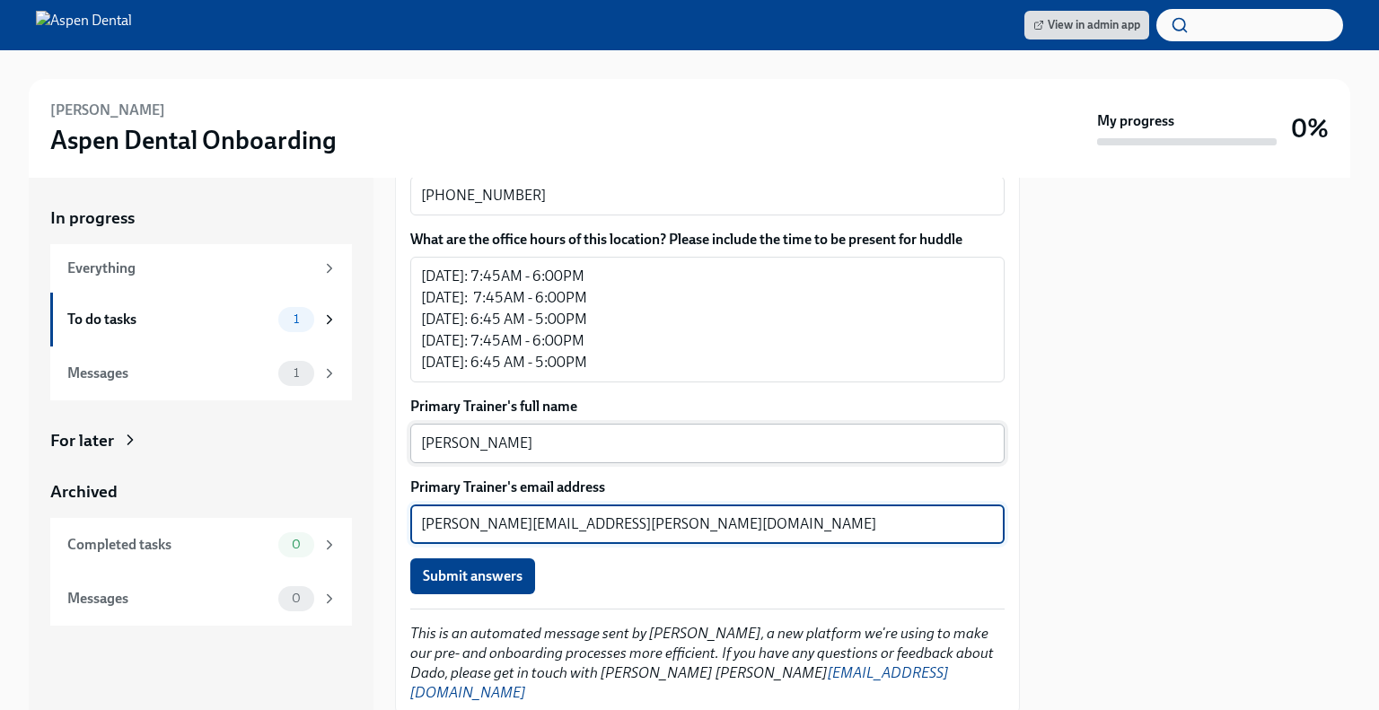
type textarea "[PERSON_NAME][EMAIL_ADDRESS][PERSON_NAME][DOMAIN_NAME]"
click at [515, 433] on textarea "[PERSON_NAME]" at bounding box center [707, 444] width 573 height 22
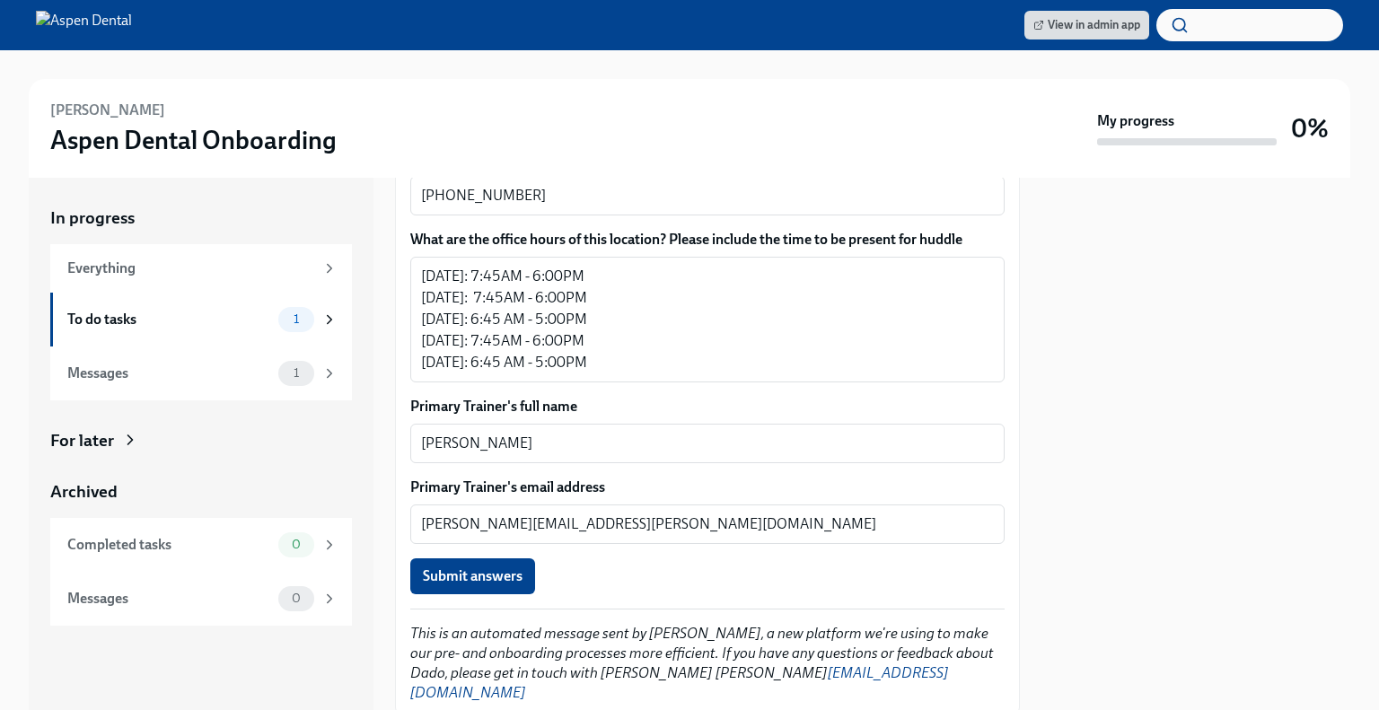
click at [640, 558] on div "Submit answers" at bounding box center [707, 576] width 594 height 36
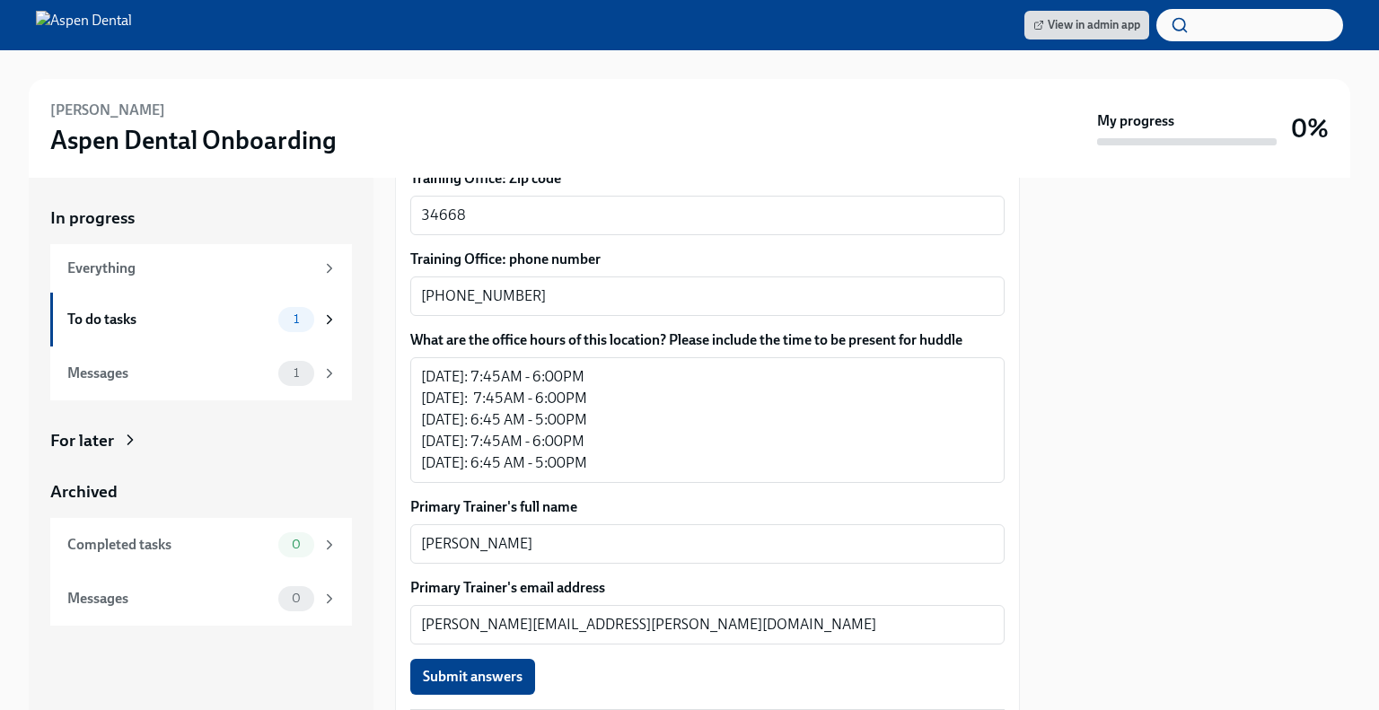
scroll to position [1325, 0]
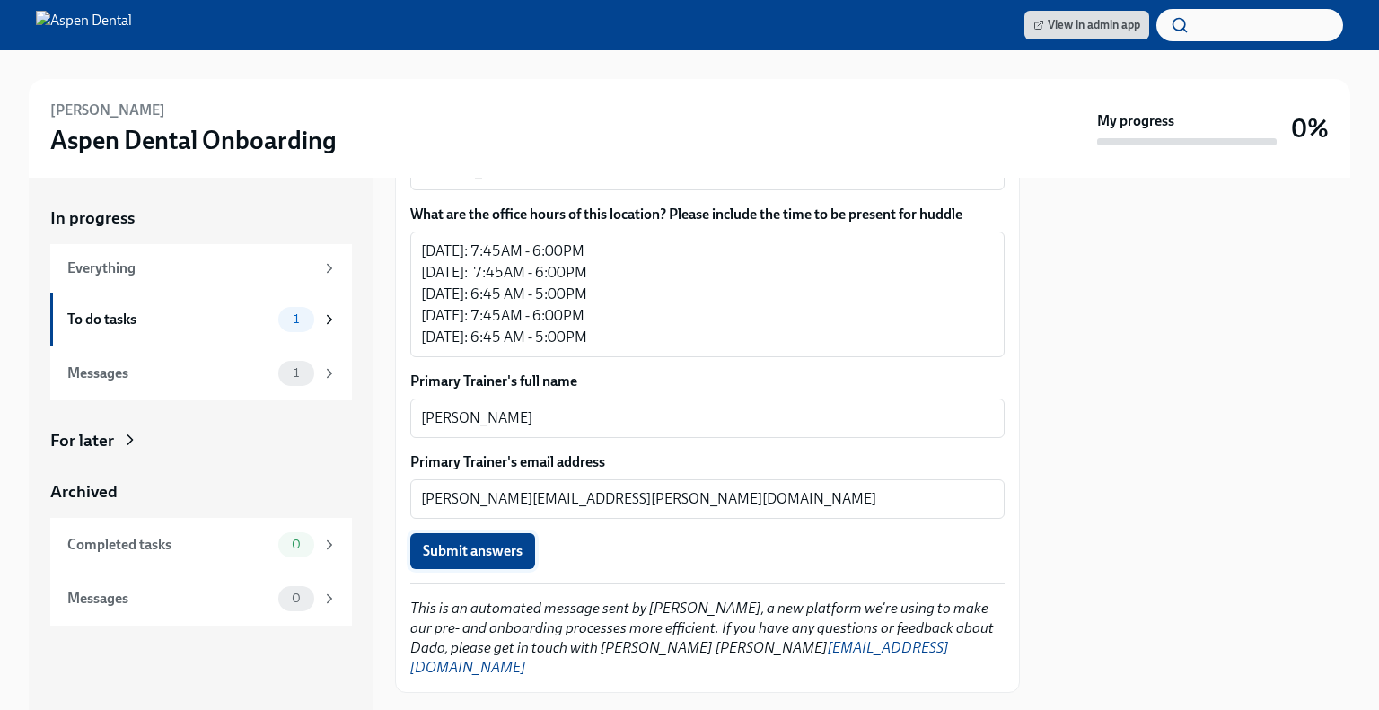
click at [454, 542] on span "Submit answers" at bounding box center [473, 551] width 100 height 18
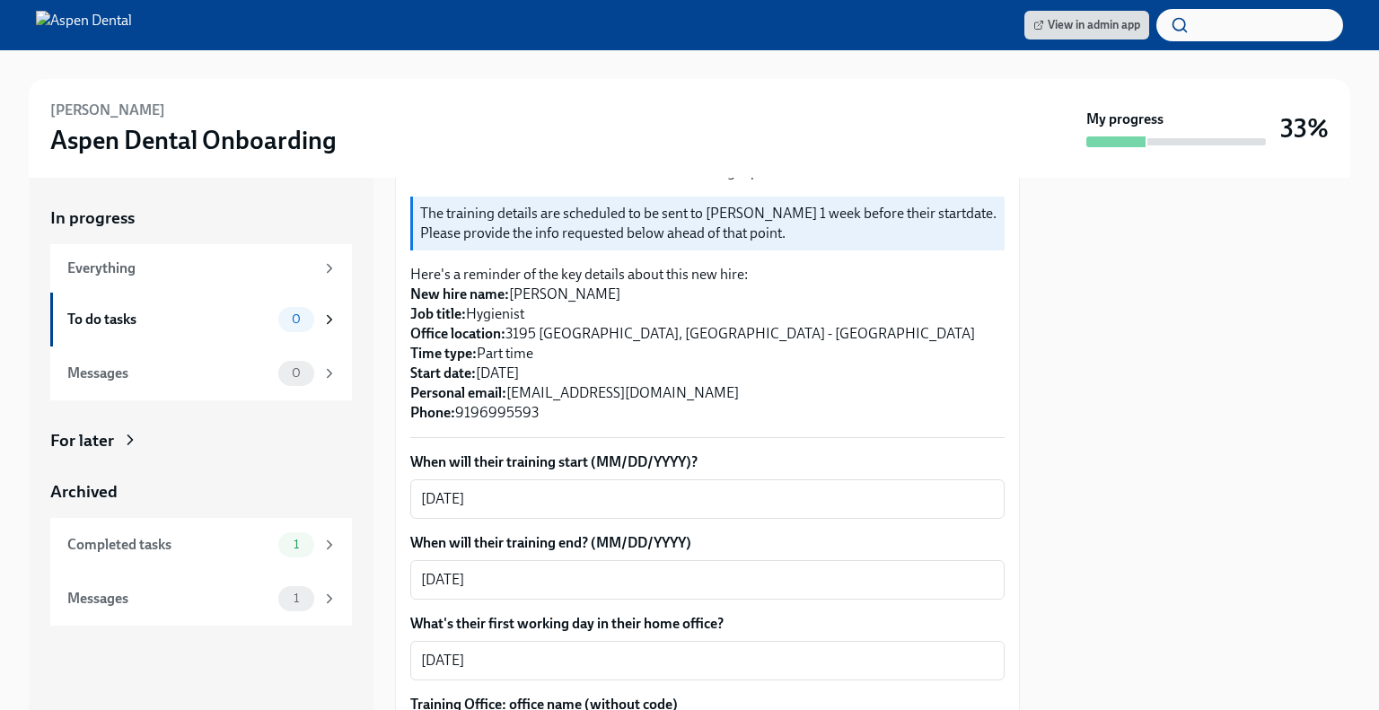
scroll to position [350, 0]
